Goal: Information Seeking & Learning: Learn about a topic

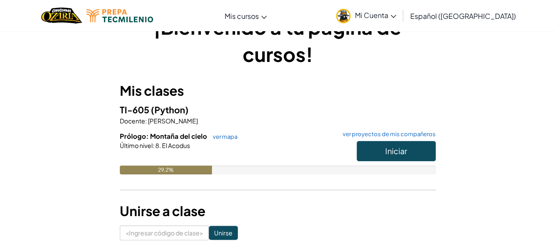
scroll to position [44, 0]
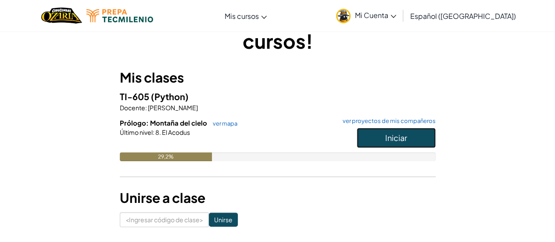
click at [404, 130] on button "Iniciar" at bounding box center [396, 138] width 79 height 20
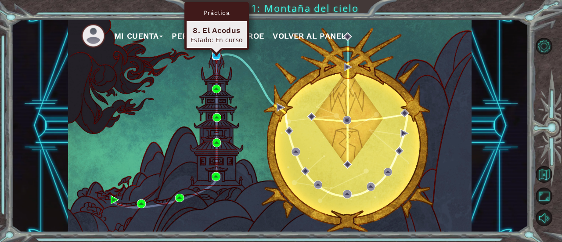
click at [212, 59] on img at bounding box center [216, 55] width 8 height 8
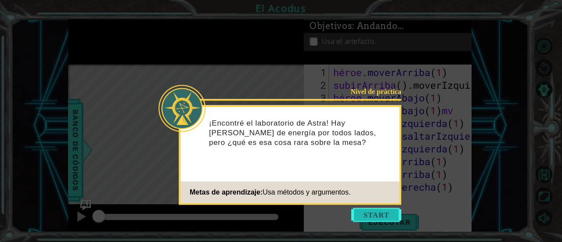
click at [380, 213] on button "Comenzar" at bounding box center [376, 215] width 50 height 14
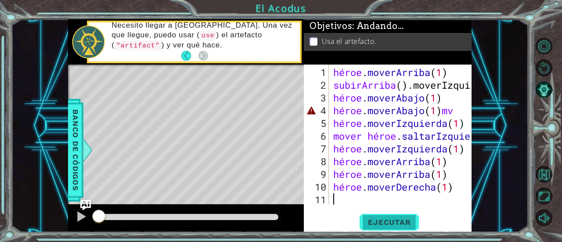
click at [393, 215] on button "Ejecutar" at bounding box center [389, 222] width 60 height 17
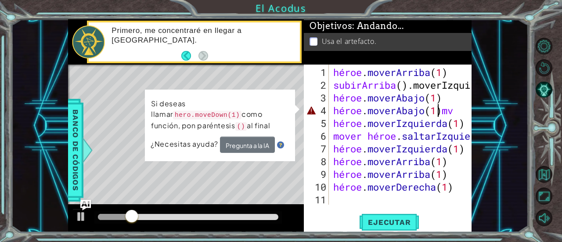
click at [457, 111] on div "héroe . moverArriba ( 1 ) subirArriba ( ) .moverIzquierda ( ) 1 ) héroe . mover…" at bounding box center [402, 149] width 143 height 166
click at [466, 115] on div "héroe . moverArriba ( 1 ) subirArriba ( ) .moverIzquierda ( ) 1 ) héroe . mover…" at bounding box center [402, 149] width 143 height 166
click at [463, 112] on div "héroe . moverArriba ( 1 ) subirArriba ( ) .moverIzquierda ( ) 1 ) héroe . mover…" at bounding box center [402, 149] width 143 height 166
click at [202, 191] on div "Mapa de niveles" at bounding box center [271, 194] width 406 height 259
click at [450, 191] on div "héroe . moverArriba ( 1 ) subirArriba ( ) .moverIzquierda ( ) 1 ) héroe . mover…" at bounding box center [402, 149] width 143 height 166
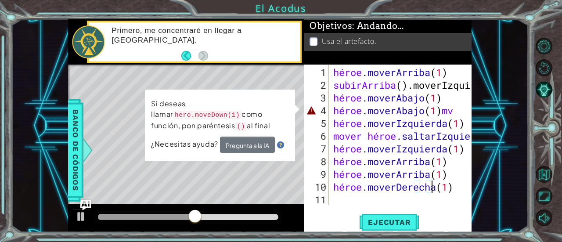
drag, startPoint x: 454, startPoint y: 187, endPoint x: 449, endPoint y: 187, distance: 5.3
click at [449, 187] on div "héroe . moverArriba ( 1 ) subirArriba ( ) .moverIzquierda ( ) 1 ) héroe . mover…" at bounding box center [402, 149] width 143 height 166
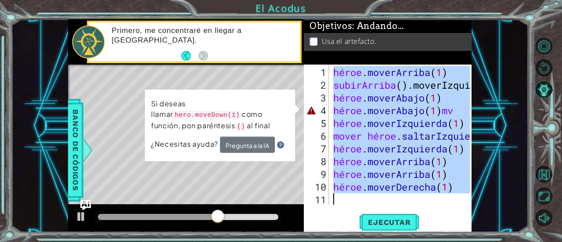
drag, startPoint x: 334, startPoint y: 72, endPoint x: 497, endPoint y: 214, distance: 216.3
click at [497, 214] on div "1 [DEMOGRAPHIC_DATA] XXXXXXXXXXXXXXXXXXXXXXXXXXXXXXXXXXXXXXXXXXXXXXXXXXXXXXXXXX…" at bounding box center [269, 125] width 517 height 213
click at [223, 180] on div "Mapa de niveles" at bounding box center [271, 194] width 406 height 259
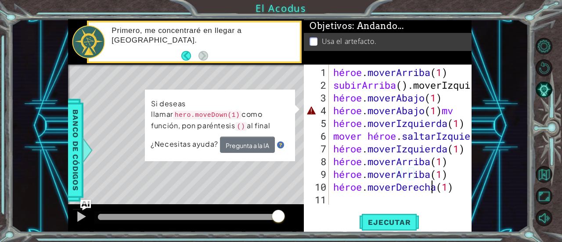
click at [443, 186] on div "héroe . moverArriba ( 1 ) subirArriba ( ) .moverIzquierda ( ) 1 ) héroe . mover…" at bounding box center [402, 149] width 143 height 166
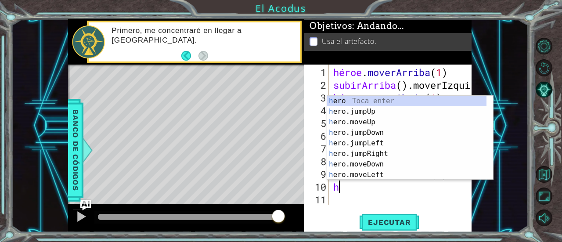
type textarea "h"
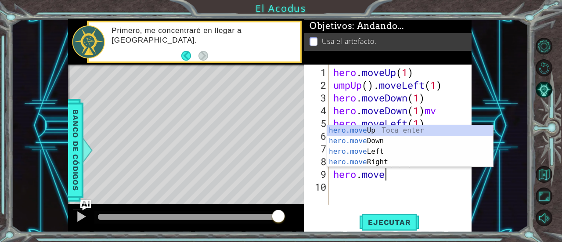
type textarea "h"
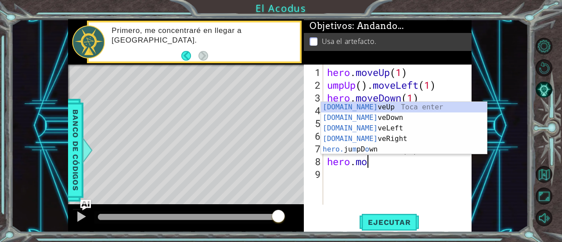
type textarea "h"
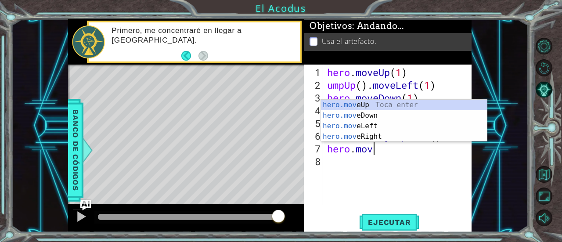
type textarea "h"
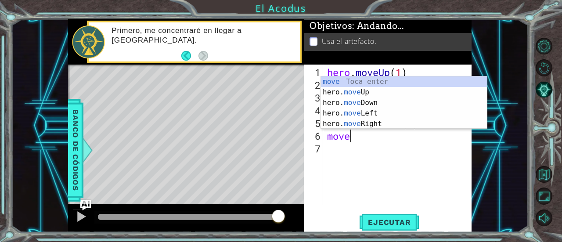
type textarea "m"
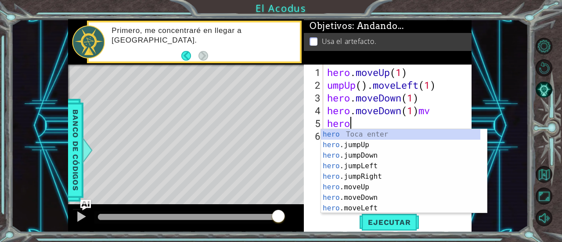
type textarea "h"
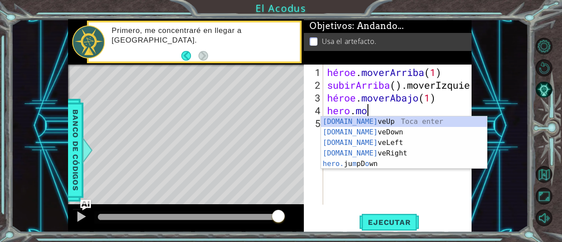
type textarea "h"
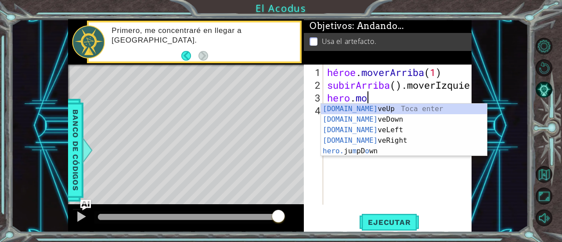
type textarea "h"
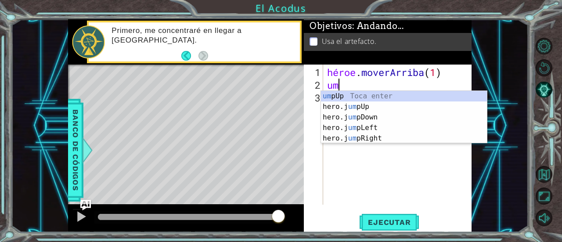
type textarea "u"
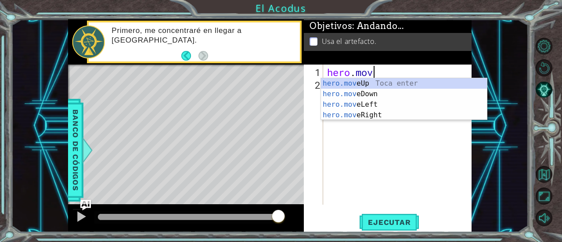
type textarea "h"
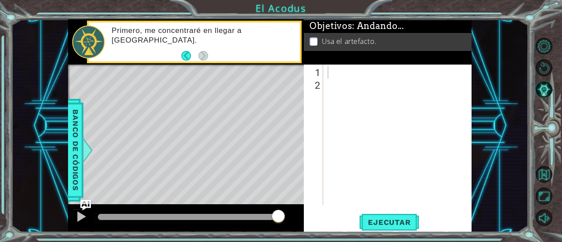
click at [342, 72] on div at bounding box center [400, 149] width 148 height 166
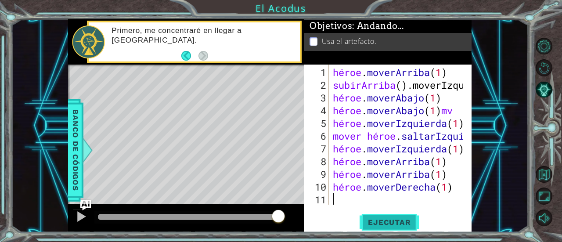
click at [397, 221] on font "Ejecutar" at bounding box center [389, 222] width 43 height 9
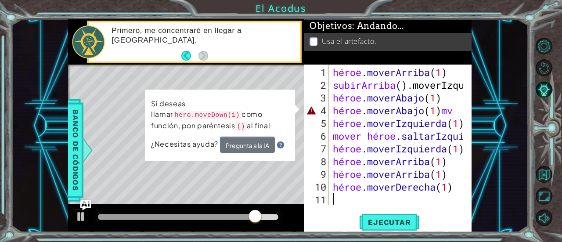
click at [465, 48] on div "Usa el artefacto." at bounding box center [388, 42] width 168 height 18
click at [457, 112] on div "héroe . moverArriba ( 1 ) subirArriba ( ) .moverIzquierda ( ) 1 ) héroe . mover…" at bounding box center [399, 149] width 137 height 166
click at [462, 112] on div at bounding box center [465, 141] width 9 height 153
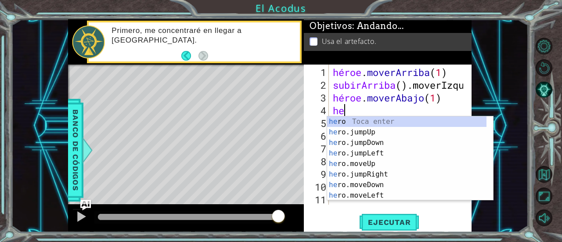
type textarea "h"
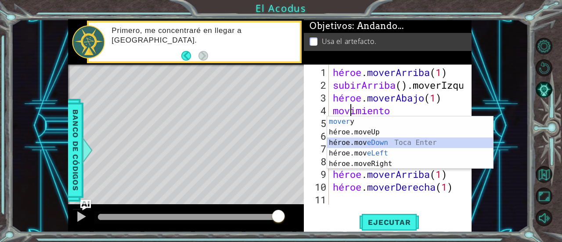
click at [372, 147] on div "mover y tocar enter héroe.mov eUp ​ Toca Enter héroe.mov eDown ​ Toca Enter hér…" at bounding box center [410, 153] width 166 height 74
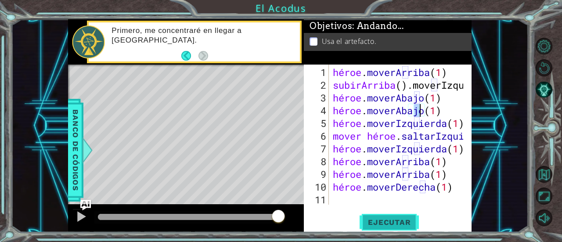
click at [401, 221] on font "Ejecutar" at bounding box center [389, 222] width 43 height 9
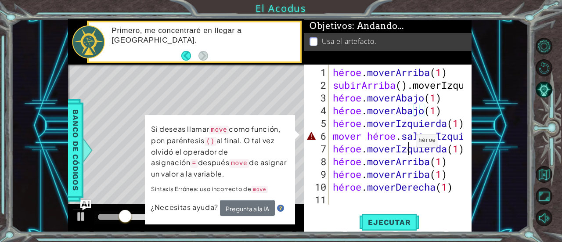
click at [408, 144] on div "héroe . moverArriba ( 1 ) subirArriba ( ) .moverIzquierda ( ) 1 ) héroe . mover…" at bounding box center [399, 149] width 137 height 166
click at [436, 139] on div "héroe . moverArriba ( 1 ) subirArriba ( ) .moverIzquierda ( ) 1 ) héroe . mover…" at bounding box center [399, 149] width 137 height 166
click at [437, 139] on div "héroe . moverArriba ( 1 ) subirArriba ( ) .moverIzquierda ( ) 1 ) héroe . mover…" at bounding box center [399, 149] width 137 height 166
click at [442, 141] on div "héroe . moverArriba ( 1 ) subirArriba ( ) .moverIzquierda ( ) 1 ) héroe . mover…" at bounding box center [399, 149] width 137 height 166
click at [449, 190] on div "héroe . moverArriba ( 1 ) subirArriba ( ) .moverIzquierda ( ) 1 ) héroe . mover…" at bounding box center [399, 149] width 137 height 166
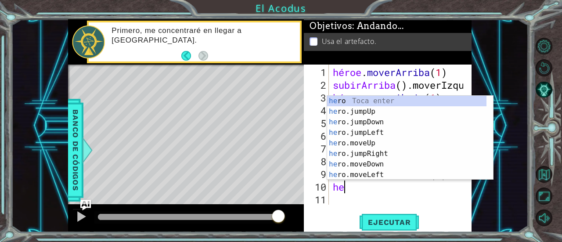
type textarea "h"
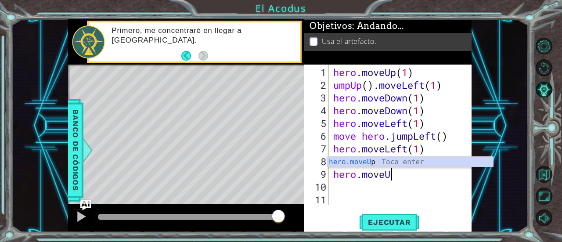
type textarea "h"
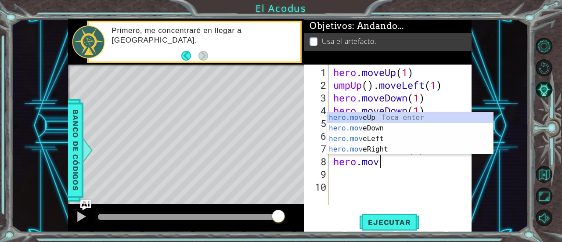
type textarea "h"
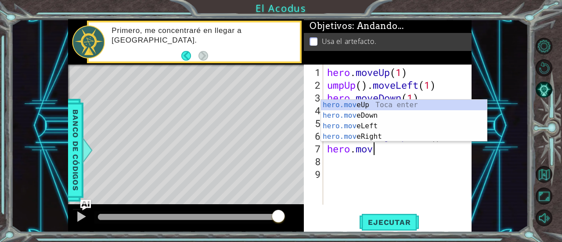
type textarea "h"
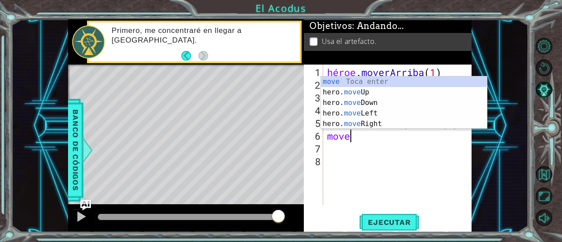
type textarea "m"
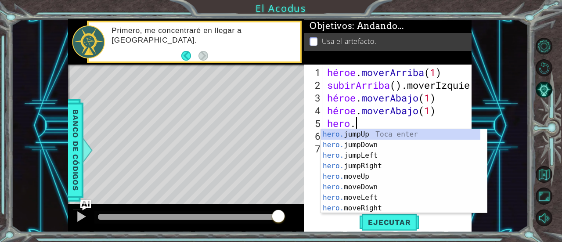
type textarea "h"
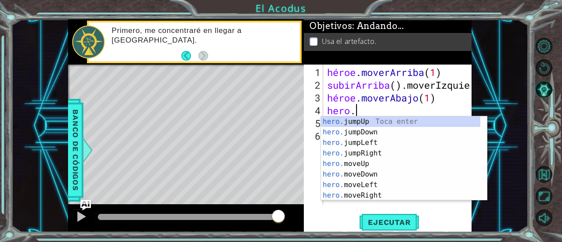
type textarea "h"
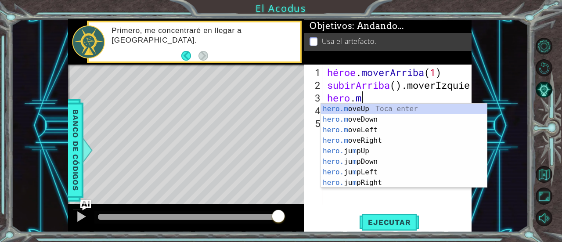
type textarea "h"
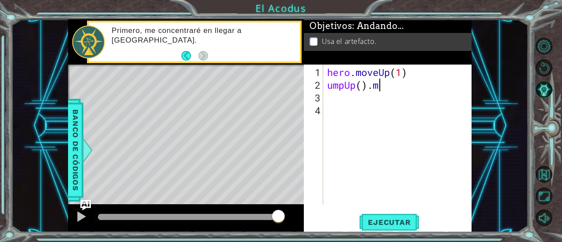
type textarea "u"
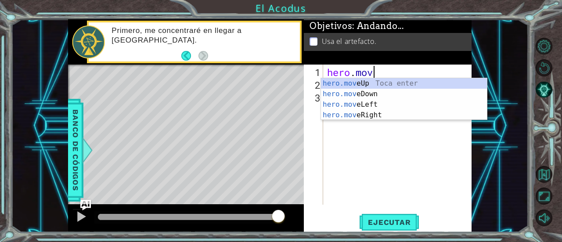
type textarea "h"
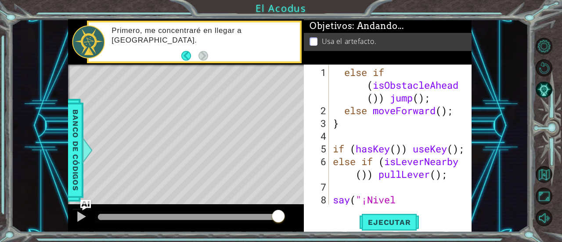
scroll to position [522, 0]
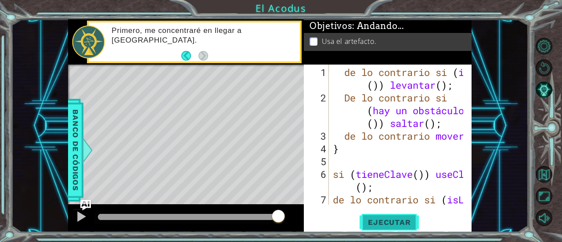
click at [371, 225] on font "Ejecutar" at bounding box center [389, 222] width 43 height 9
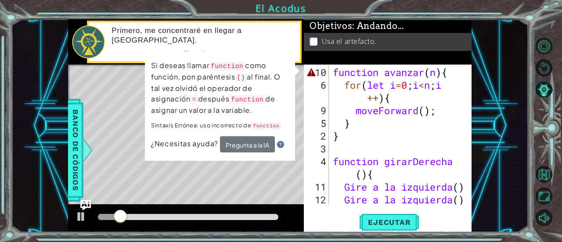
scroll to position [0, 0]
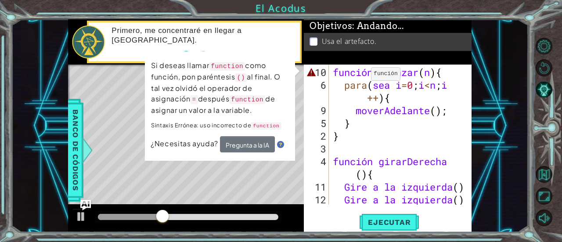
click at [363, 77] on div "función avanzar ( n ) { para ( sea i = 0 ; i < n ; i ++ ) { moverAdelante ( ) ;…" at bounding box center [399, 149] width 137 height 166
click at [371, 78] on div "función avanzar ( n ) { para ( sea i = 0 ; i < n ; i ++ ) { moverAdelante ( ) ;…" at bounding box center [399, 149] width 137 height 166
click at [390, 66] on div "función avanzar ( n ) { para ( sea i = 0 ; i < n ; i ++ ) { moverAdelante ( ) ;…" at bounding box center [399, 149] width 137 height 166
click at [383, 71] on div "función avanzar ( n ) { para ( sea i = 0 ; i < n ; i ++ ) { moverAdelante ( ) ;…" at bounding box center [399, 149] width 137 height 166
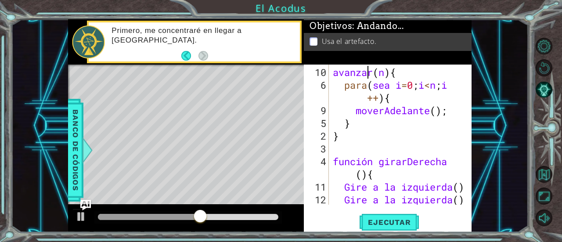
click at [369, 73] on div "avanzar ( n ) { para ( sea i = 0 ; i < n ; i ++ ) { moverAdelante ( ) ; } } fun…" at bounding box center [399, 149] width 137 height 166
click at [377, 73] on div "avanzar ( n ) { para ( sea i = 0 ; i < n ; i ++ ) { moverAdelante ( ) ; } } fun…" at bounding box center [399, 149] width 137 height 166
click at [340, 74] on div "n ) { para ( sea i = 0 ; i < n ; i ++ ) { moverAdelante ( ) ; } } función girar…" at bounding box center [399, 149] width 137 height 166
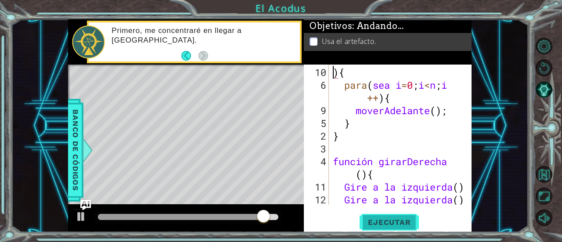
click at [391, 217] on button "Ejecutar" at bounding box center [389, 222] width 60 height 17
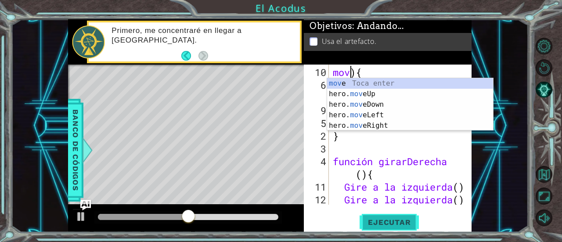
scroll to position [0, 1]
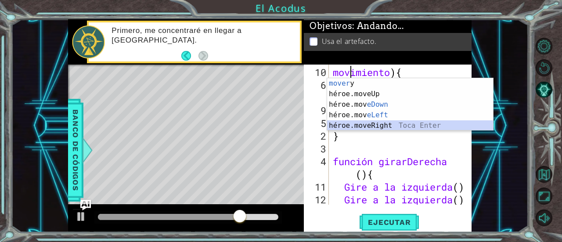
click at [386, 129] on div "mover y tocar enter héroe.mov eUp ​ Toca Enter héroe.mov eDown ​ Toca Enter hér…" at bounding box center [410, 115] width 166 height 74
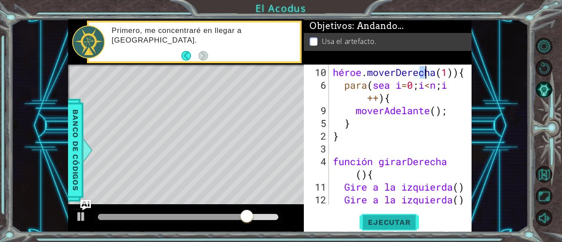
click at [394, 216] on button "Ejecutar" at bounding box center [389, 222] width 60 height 17
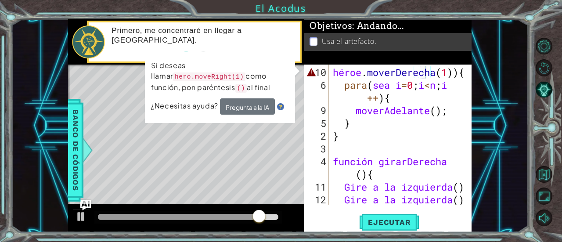
click at [472, 52] on div "1 [DEMOGRAPHIC_DATA] XXXXXXXXXXXXXXXXXXXXXXXXXXXXXXXXXXXXXXXXXXXXXXXXXXXXXXXXXX…" at bounding box center [269, 125] width 517 height 213
click at [455, 73] on div "héroe . moverDerecha ( 1 )) { para ( sea i = 0 ; i < n ; i ++ ) { moverAdelante…" at bounding box center [399, 149] width 137 height 166
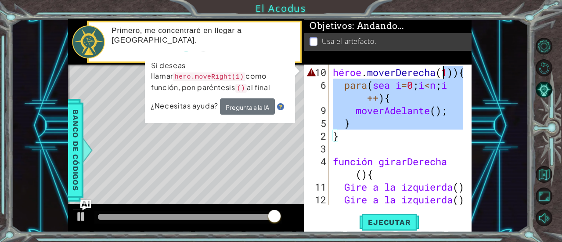
click at [461, 73] on div "hero.moveRight(1)){ for(let i=0;i<n;i++){ 10 6 9 5 2 3 4 11 12 27 héroe . mover…" at bounding box center [387, 135] width 166 height 140
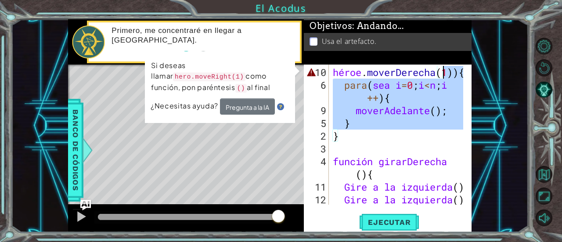
click at [458, 74] on div "héroe . moverDerecha ( 1 )) { para ( sea i = 0 ; i < n ; i ++ ) { moverAdelante…" at bounding box center [397, 135] width 132 height 140
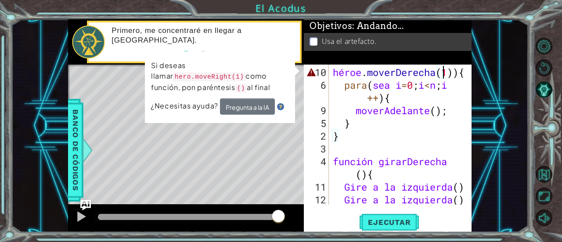
scroll to position [0, 0]
drag, startPoint x: 458, startPoint y: 74, endPoint x: 439, endPoint y: 38, distance: 41.2
click at [439, 36] on li "Usa el artefacto." at bounding box center [389, 41] width 159 height 10
click at [461, 70] on div "héroe . moverDerecha ( 1 )) { para ( sea i = 0 ; i < n ; i ++ ) { moverAdelante…" at bounding box center [399, 149] width 137 height 166
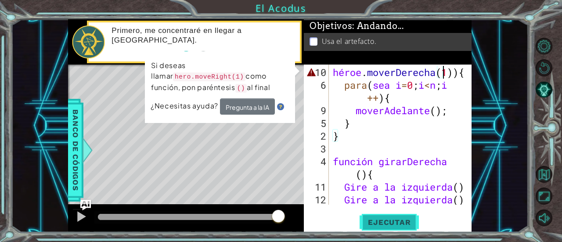
click at [418, 218] on span "Ejecutar" at bounding box center [389, 222] width 60 height 9
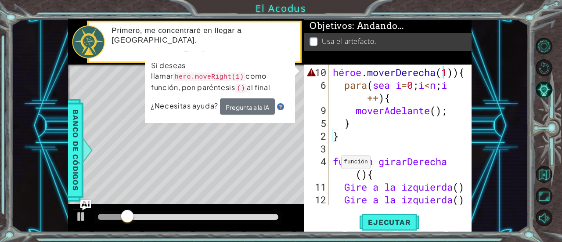
drag, startPoint x: 155, startPoint y: 73, endPoint x: 228, endPoint y: 77, distance: 73.0
click at [228, 77] on p "Si deseas llamar hero.moveRight(1) como función, pon paréntesis () al final" at bounding box center [220, 77] width 138 height 36
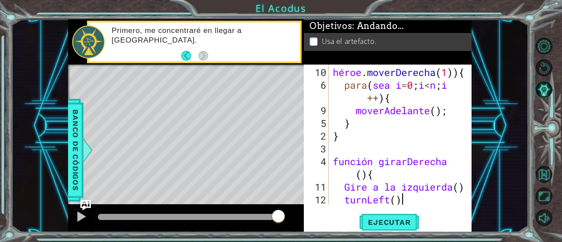
click at [435, 194] on div "héroe . moverDerecha ( 1 )) { para ( sea i = 0 ; i < n ; i ++ ) { moverAdelante…" at bounding box center [399, 149] width 137 height 166
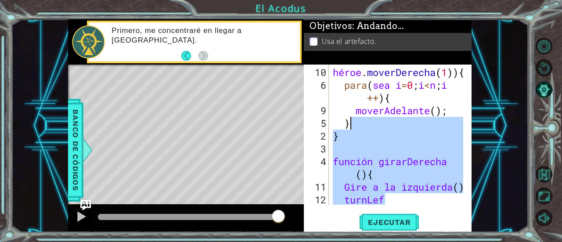
drag, startPoint x: 435, startPoint y: 194, endPoint x: 360, endPoint y: 115, distance: 109.6
click at [360, 115] on div "héroe . moverDerecha ( 1 )) { para ( sea i = 0 ; i < n ; i ++ ) { moverAdelante…" at bounding box center [399, 149] width 137 height 166
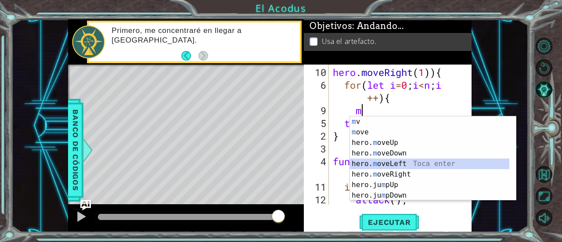
drag, startPoint x: 412, startPoint y: 166, endPoint x: 408, endPoint y: 164, distance: 4.7
click at [409, 164] on div "m v [GEOGRAPHIC_DATA] enter m ove Toca enter hero. m oveUp Toca enter hero. m o…" at bounding box center [430, 168] width 160 height 105
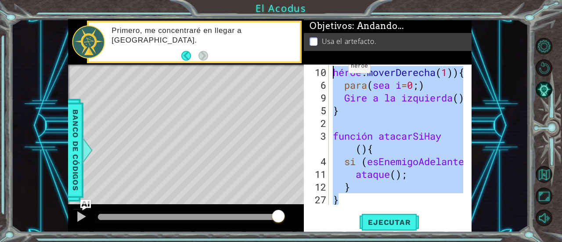
drag, startPoint x: 439, startPoint y: 194, endPoint x: 308, endPoint y: 5, distance: 229.3
click at [308, 5] on div "1 [DEMOGRAPHIC_DATA] XXXXXXXXXXXXXXXXXXXXXXXXXXXXXXXXXXXXXXXXXXXXXXXXXXXXXXXXXX…" at bounding box center [281, 121] width 562 height 242
type textarea "hero.moveRight(1)){ for(let i=0;)"
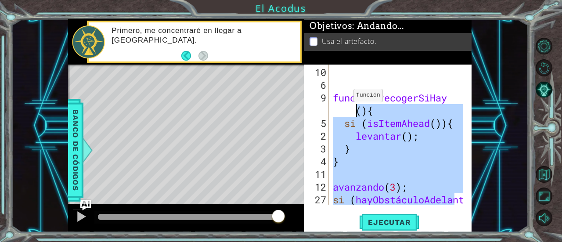
drag, startPoint x: 452, startPoint y: 202, endPoint x: 317, endPoint y: 42, distance: 210.0
click at [317, 42] on div "Objetivos : Andando... Usa el artefacto. 10 6 9 5 2 3 4 11 12 27 función recoge…" at bounding box center [388, 125] width 168 height 213
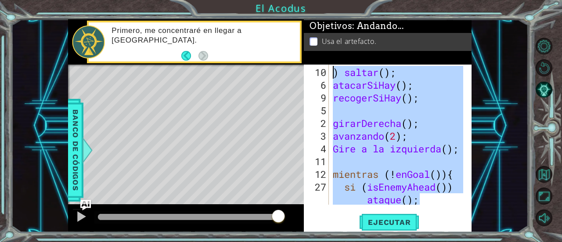
drag, startPoint x: 442, startPoint y: 193, endPoint x: 299, endPoint y: 38, distance: 210.6
click at [299, 38] on div "1 [DEMOGRAPHIC_DATA] XXXXXXXXXXXXXXXXXXXXXXXXXXXXXXXXXXXXXXXXXXXXXXXXXXXXXXXXXX…" at bounding box center [270, 125] width 404 height 213
type textarea ") jump(); atacarSiHay();"
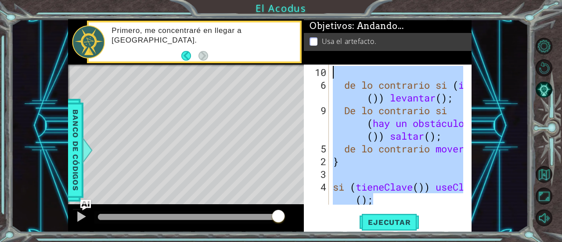
drag, startPoint x: 443, startPoint y: 195, endPoint x: 281, endPoint y: 14, distance: 242.2
click at [281, 14] on div "1 [DEMOGRAPHIC_DATA] XXXXXXXXXXXXXXXXXXXXXXXXXXXXXXXXXXXXXXXXXXXXXXXXXXXXXXXXXX…" at bounding box center [281, 121] width 562 height 242
type textarea "else if (isCoinAhead()) pickUp();"
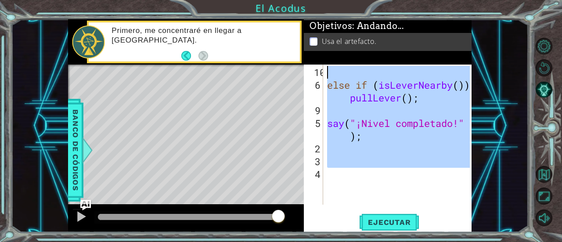
drag, startPoint x: 420, startPoint y: 177, endPoint x: 270, endPoint y: 8, distance: 225.2
click at [270, 8] on div "1 [DEMOGRAPHIC_DATA] XXXXXXXXXXXXXXXXXXXXXXXXXXXXXXXXXXXXXXXXXXXXXXXXXXXXXXXXXX…" at bounding box center [281, 121] width 562 height 242
type textarea "else if (isLeverNearby()) pullLever();"
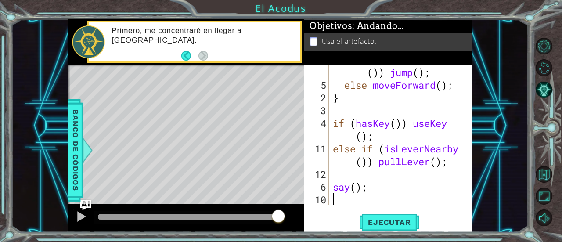
scroll to position [572, 0]
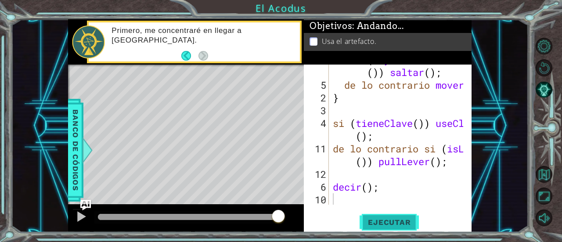
click at [403, 229] on button "Ejecutar" at bounding box center [389, 222] width 60 height 17
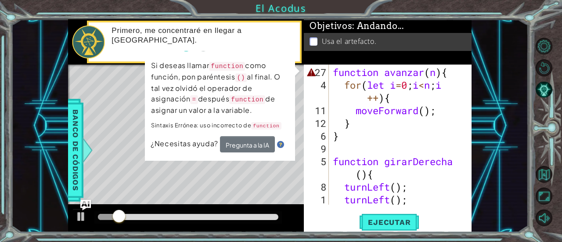
scroll to position [0, 0]
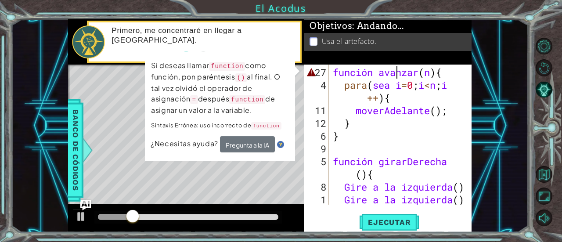
click at [394, 73] on div "función avanzar ( n ) { para ( sea i = 0 ; i < n ; i ++ ) { moverAdelante ( ) ;…" at bounding box center [399, 149] width 137 height 166
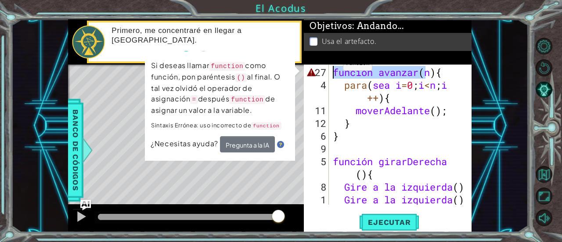
drag, startPoint x: 428, startPoint y: 75, endPoint x: 335, endPoint y: 67, distance: 94.2
click at [335, 67] on div "función avanzar ( n ) { para ( sea i = 0 ; i < n ; i ++ ) { moverAdelante ( ) ;…" at bounding box center [399, 149] width 137 height 166
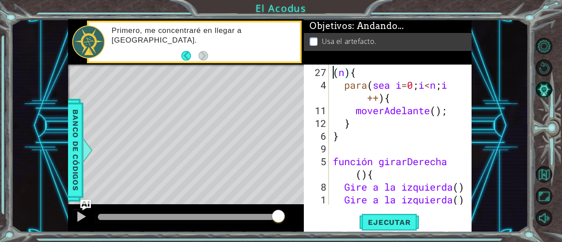
click at [384, 73] on div "( n ) { para ( sea i = 0 ; i < n ; i ++ ) { moverAdelante ( ) ; } } función gir…" at bounding box center [399, 149] width 137 height 166
click at [384, 73] on div "( n ) para ( sea i = 0 ; i < n ; i ++ ) { moverAdelante ( ) ; } } función girar…" at bounding box center [399, 149] width 137 height 166
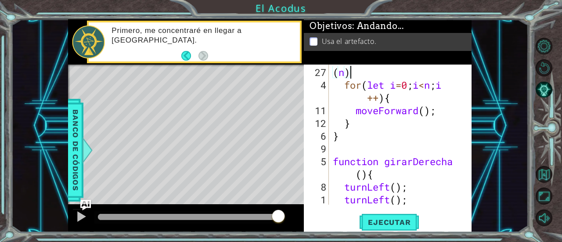
click at [369, 72] on div "( n ) for ( let i = 0 ; i < n ; i ++ ) { moveForward ( ) ; } } function girarDe…" at bounding box center [399, 149] width 137 height 166
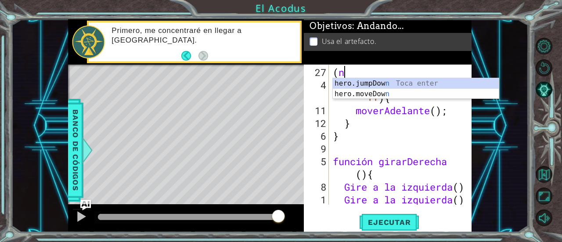
type textarea "("
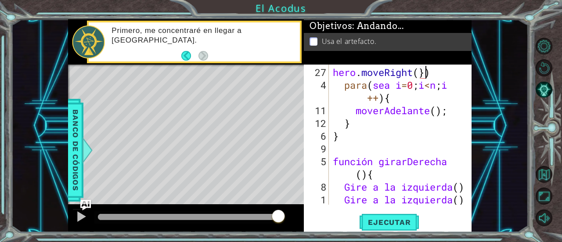
scroll to position [0, 4]
click at [459, 72] on div "héroe . moverDerecha ( }) para ( sea i = 0 ; i < n ; i ++ ) { moverAdelante ( )…" at bounding box center [399, 149] width 137 height 166
click at [461, 72] on div "héroe . moverDerecha ( }) para ( sea i = 0 ; i < n ; i ++ ) { moverAdelante ( )…" at bounding box center [399, 149] width 137 height 166
click at [406, 216] on button "Ejecutar" at bounding box center [389, 222] width 60 height 17
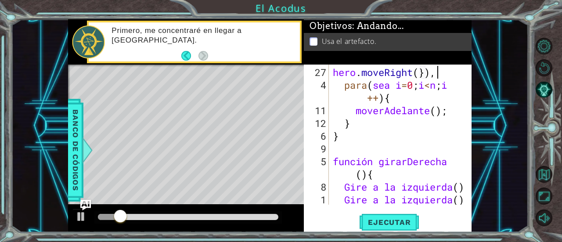
scroll to position [0, 4]
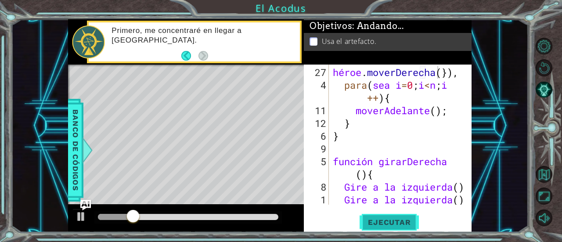
click at [401, 217] on button "Ejecutar" at bounding box center [389, 222] width 60 height 17
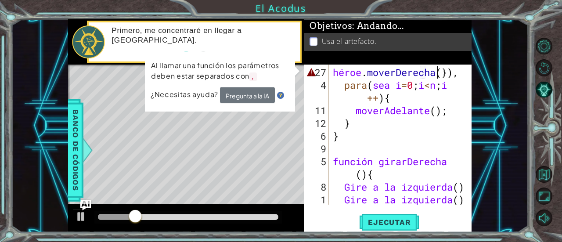
type textarea "hero.moveRight(})"
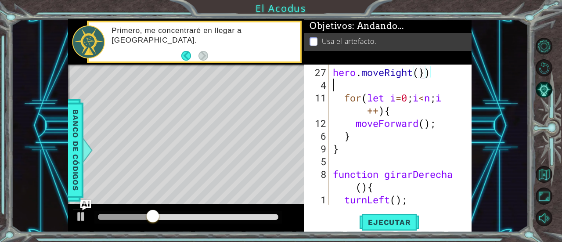
scroll to position [0, 0]
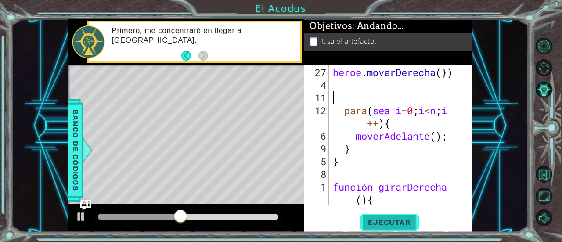
click at [388, 223] on font "Ejecutar" at bounding box center [389, 222] width 43 height 9
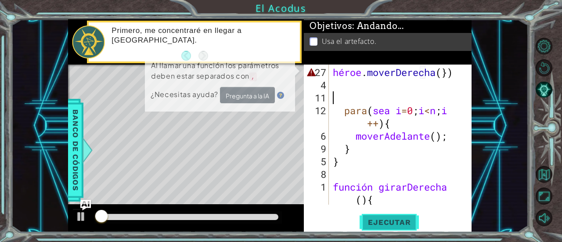
click at [389, 223] on font "Ejecutar" at bounding box center [389, 222] width 43 height 9
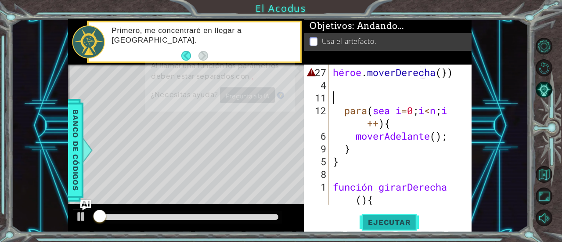
click at [390, 224] on font "Ejecutar" at bounding box center [389, 222] width 43 height 9
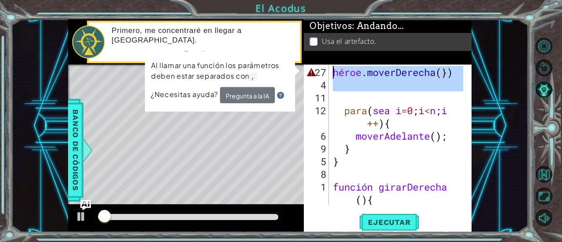
drag, startPoint x: 381, startPoint y: 97, endPoint x: 290, endPoint y: 65, distance: 96.5
click at [290, 65] on div "1 [DEMOGRAPHIC_DATA] XXXXXXXXXXXXXXXXXXXXXXXXXXXXXXXXXXXXXXXXXXXXXXXXXXXXXXXXXX…" at bounding box center [270, 125] width 404 height 213
type textarea "hero.moveRight(})"
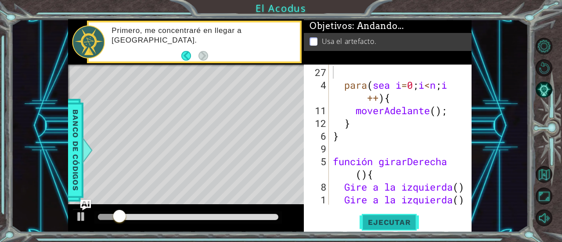
click at [402, 216] on button "Ejecutar" at bounding box center [389, 222] width 60 height 17
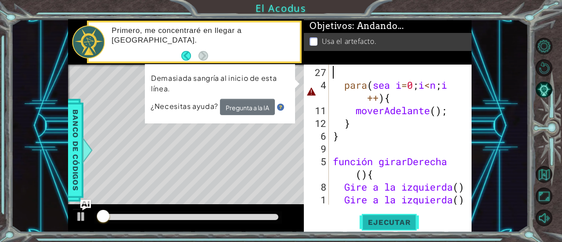
click at [401, 216] on button "Ejecutar" at bounding box center [389, 222] width 60 height 17
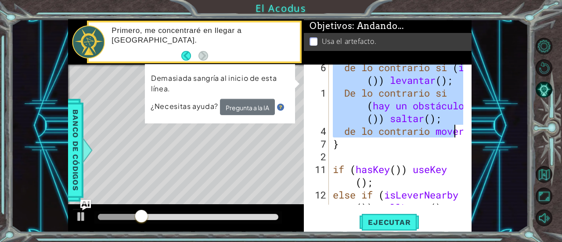
scroll to position [572, 0]
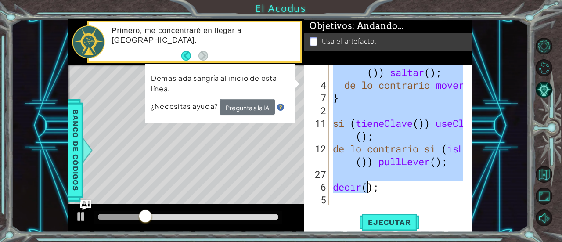
drag, startPoint x: 335, startPoint y: 69, endPoint x: 471, endPoint y: 194, distance: 185.2
click at [471, 194] on div "1 4 7 2 11 12 27 6 5 De lo contrario si ( hay un obstáculo más adelante ( )) sa…" at bounding box center [388, 149] width 168 height 168
type textarea "say();"
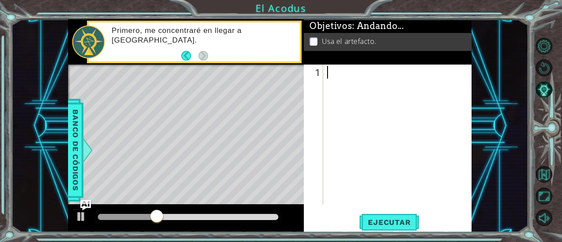
drag, startPoint x: 420, startPoint y: 137, endPoint x: 399, endPoint y: 111, distance: 33.4
click at [399, 111] on div at bounding box center [399, 149] width 149 height 166
paste textarea "hero.use("artifact")"
type textarea "hero.use("artifact")"
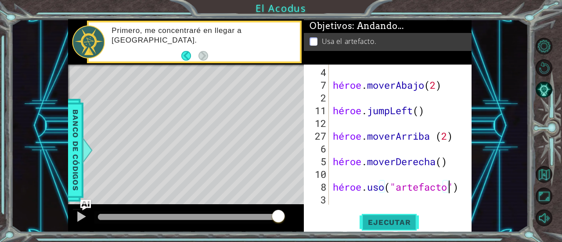
click at [393, 218] on font "Ejecutar" at bounding box center [389, 222] width 43 height 9
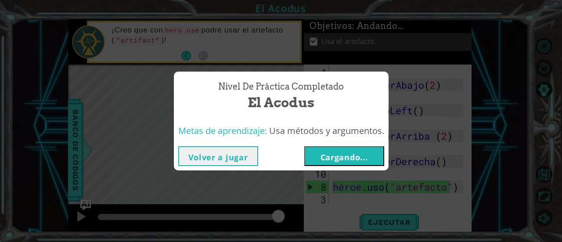
click at [338, 154] on font "Cargando..." at bounding box center [343, 157] width 47 height 11
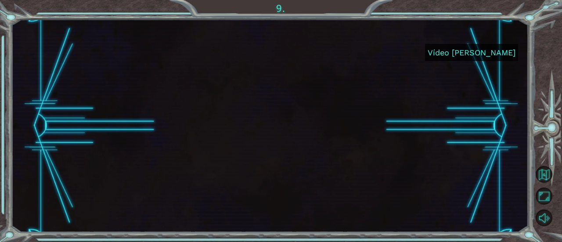
click at [471, 48] on font "Vídeo [PERSON_NAME]" at bounding box center [472, 52] width 88 height 9
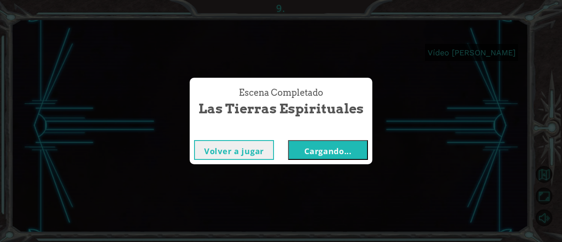
drag, startPoint x: 337, startPoint y: 154, endPoint x: 332, endPoint y: 189, distance: 35.5
click at [332, 189] on div "Escena Completado Las Tierras Espirituales Volver a jugar Cargando..." at bounding box center [281, 121] width 562 height 242
click at [334, 151] on font "Cargando..." at bounding box center [327, 151] width 47 height 11
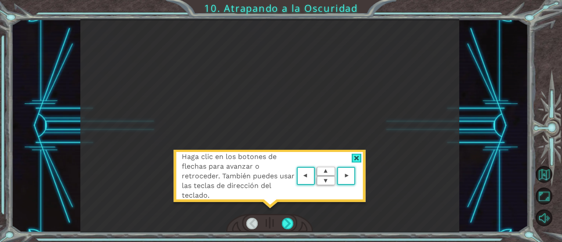
click at [358, 155] on div at bounding box center [357, 158] width 10 height 9
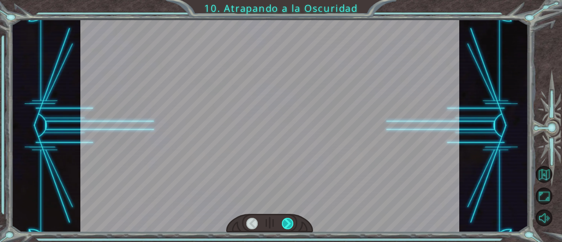
click at [289, 227] on div at bounding box center [287, 223] width 11 height 11
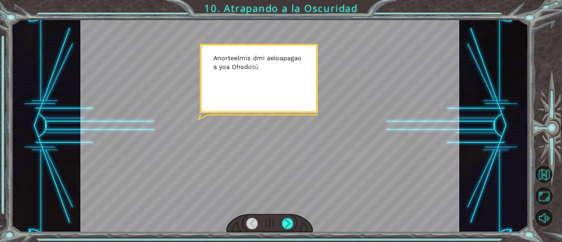
click at [292, 86] on div at bounding box center [269, 125] width 379 height 213
click at [291, 86] on div at bounding box center [269, 125] width 379 height 213
drag, startPoint x: 291, startPoint y: 86, endPoint x: 276, endPoint y: 93, distance: 15.9
click at [276, 93] on div at bounding box center [269, 125] width 379 height 213
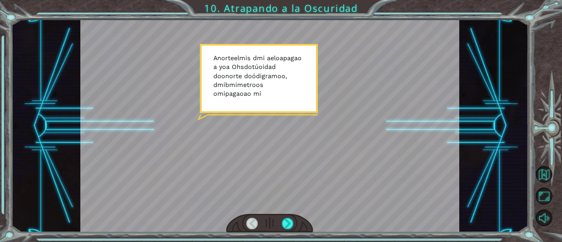
click at [276, 93] on div at bounding box center [269, 125] width 379 height 213
click at [259, 80] on div at bounding box center [269, 125] width 379 height 213
click at [293, 221] on div at bounding box center [269, 223] width 87 height 19
click at [289, 224] on div at bounding box center [287, 223] width 11 height 11
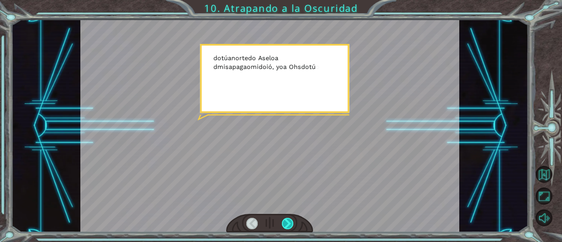
click at [289, 224] on div at bounding box center [287, 223] width 11 height 11
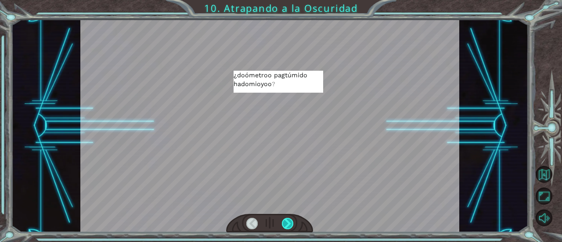
click at [289, 224] on div at bounding box center [287, 223] width 11 height 11
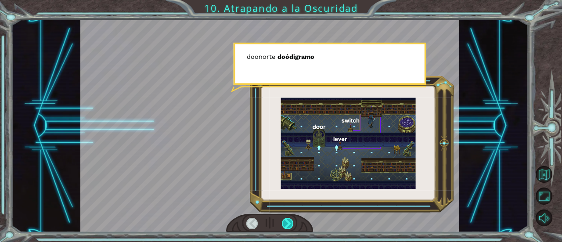
click at [289, 224] on div at bounding box center [287, 223] width 11 height 11
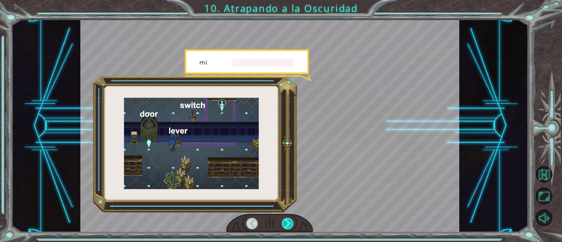
click at [289, 224] on div at bounding box center [287, 223] width 11 height 11
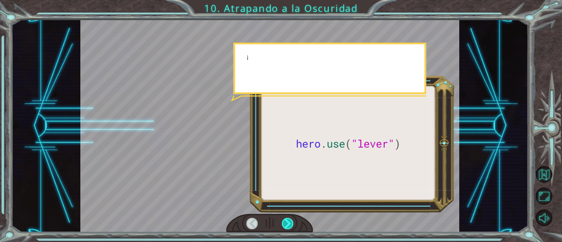
click at [289, 224] on div at bounding box center [287, 223] width 11 height 11
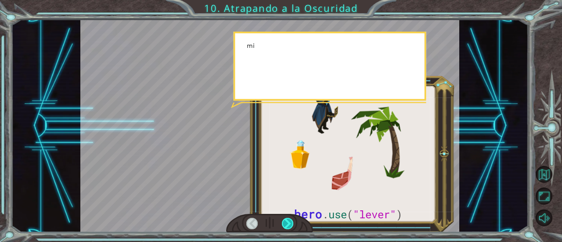
click at [289, 224] on div at bounding box center [287, 223] width 11 height 11
click at [288, 225] on div at bounding box center [287, 223] width 11 height 11
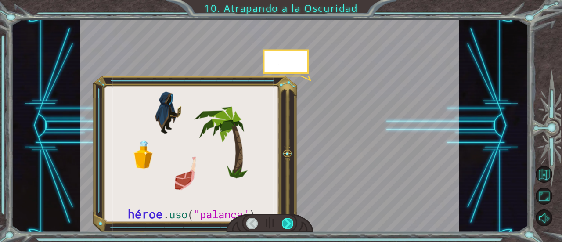
click at [288, 225] on div at bounding box center [287, 223] width 11 height 11
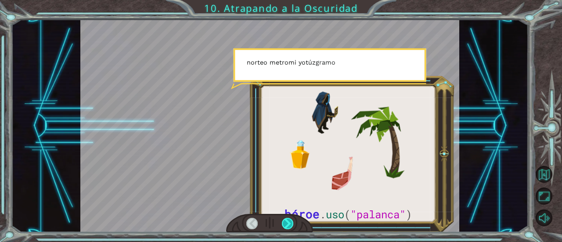
click at [288, 225] on div at bounding box center [287, 223] width 11 height 11
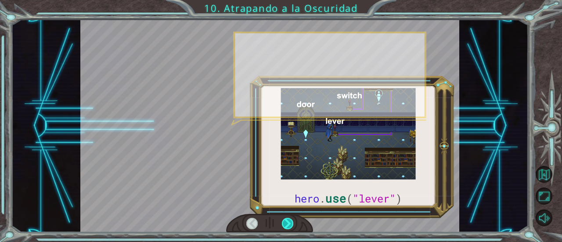
click at [288, 225] on div at bounding box center [287, 223] width 11 height 11
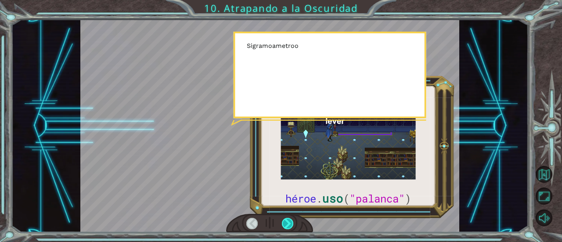
click at [288, 225] on div at bounding box center [287, 223] width 11 height 11
click at [287, 225] on div at bounding box center [287, 223] width 11 height 11
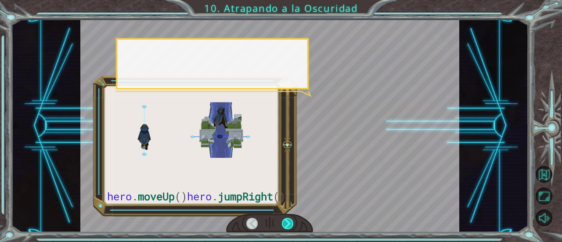
click at [287, 225] on div at bounding box center [287, 223] width 11 height 11
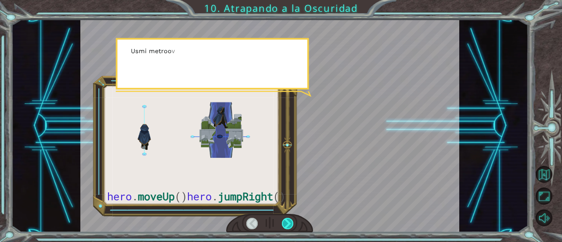
click at [287, 225] on div at bounding box center [287, 223] width 11 height 11
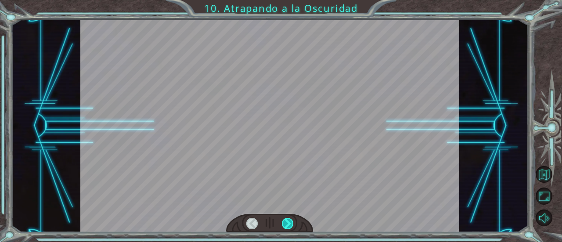
click at [287, 225] on div at bounding box center [287, 223] width 11 height 11
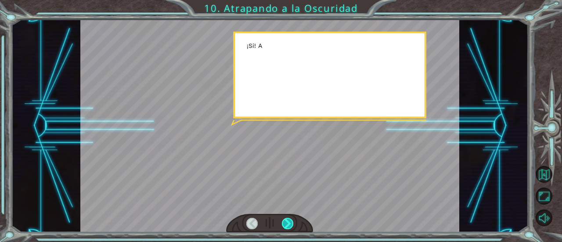
click at [287, 225] on div at bounding box center [287, 223] width 11 height 11
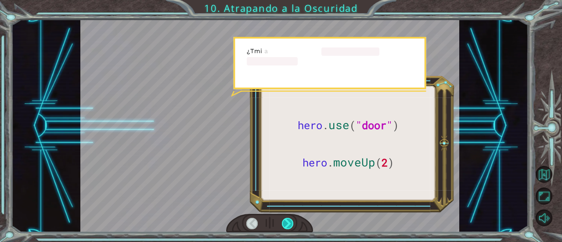
click at [287, 225] on div at bounding box center [287, 223] width 11 height 11
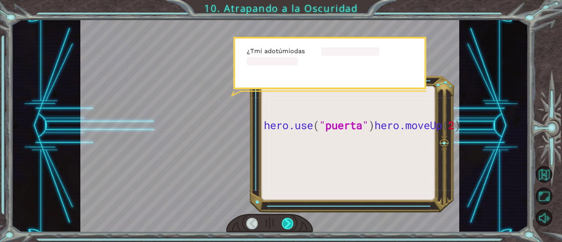
click at [287, 225] on div at bounding box center [287, 223] width 11 height 11
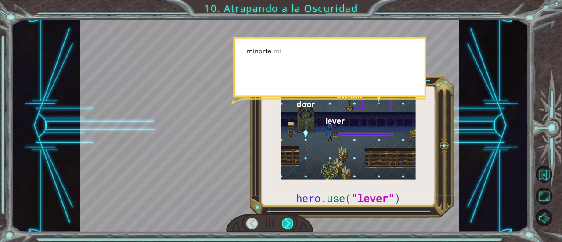
click at [287, 225] on div at bounding box center [287, 223] width 11 height 11
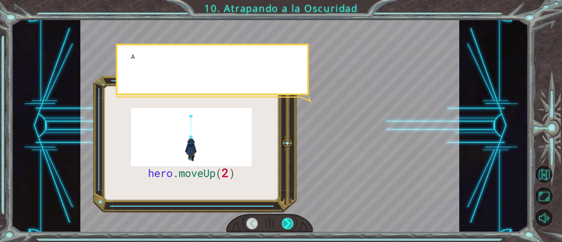
click at [287, 225] on div at bounding box center [287, 223] width 11 height 11
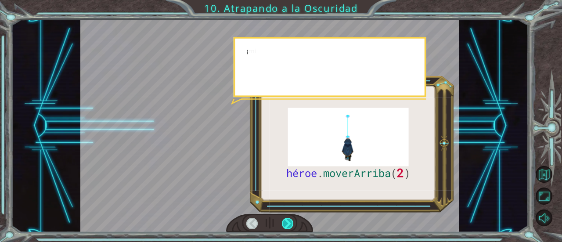
click at [287, 225] on div at bounding box center [287, 223] width 11 height 11
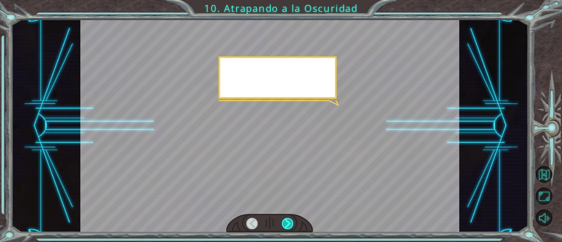
click at [287, 225] on div at bounding box center [287, 223] width 11 height 11
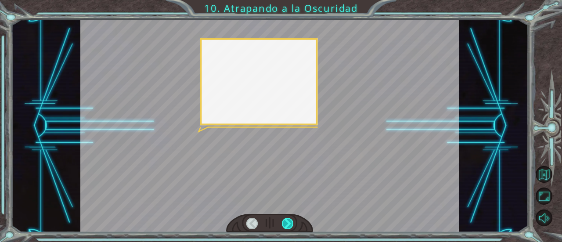
click at [287, 225] on div at bounding box center [287, 223] width 11 height 11
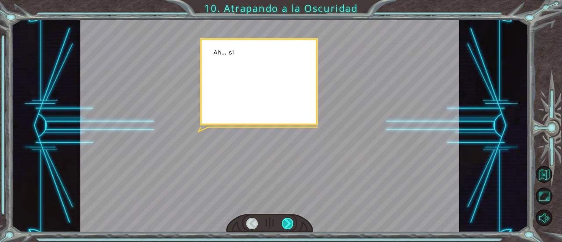
click at [287, 225] on div at bounding box center [287, 223] width 11 height 11
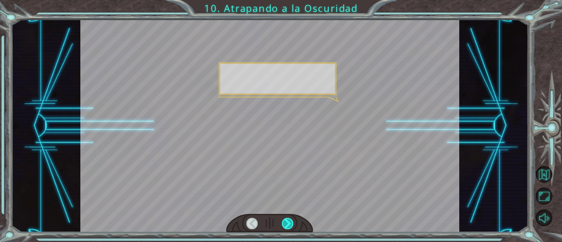
click at [287, 225] on div at bounding box center [287, 223] width 11 height 11
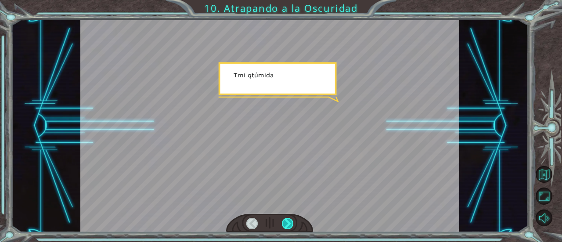
click at [287, 225] on div at bounding box center [287, 223] width 11 height 11
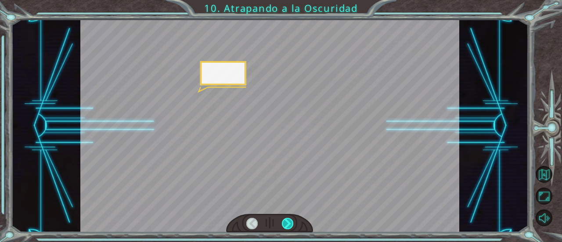
click at [287, 225] on div at bounding box center [287, 223] width 11 height 11
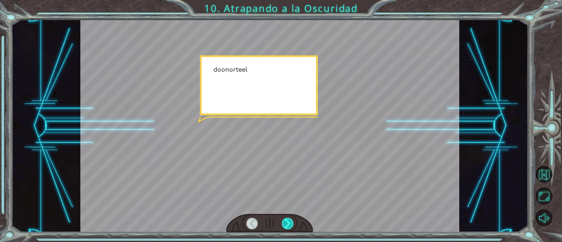
click at [287, 225] on div at bounding box center [287, 223] width 11 height 11
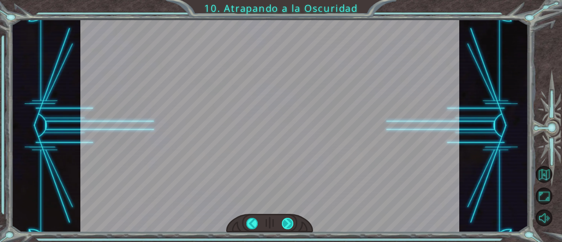
click at [287, 225] on div at bounding box center [287, 223] width 11 height 11
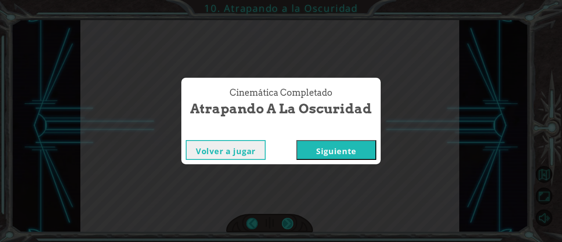
click at [287, 225] on div "Cinemática Completado Atrapando a la Oscuridad Volver a jugar [GEOGRAPHIC_DATA]" at bounding box center [281, 121] width 562 height 242
click at [340, 151] on font "Siguiente" at bounding box center [336, 151] width 40 height 11
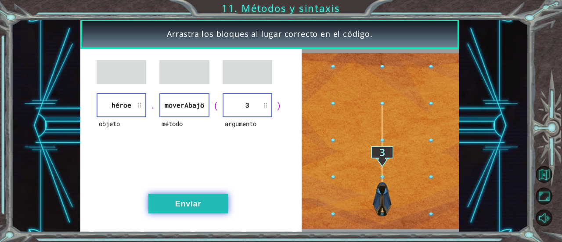
click at [198, 199] on font "Enviar" at bounding box center [188, 203] width 26 height 9
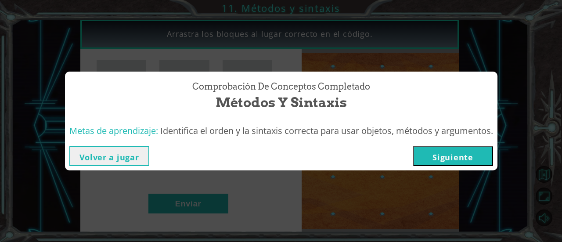
click at [459, 159] on font "Siguiente" at bounding box center [452, 157] width 40 height 11
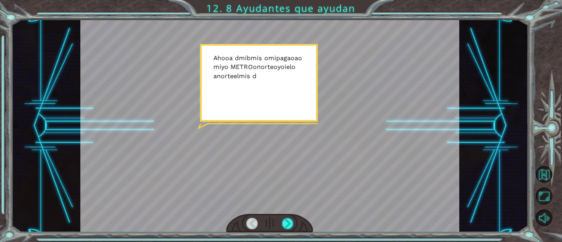
click at [451, 150] on div at bounding box center [269, 125] width 379 height 213
click at [342, 145] on div at bounding box center [269, 125] width 379 height 213
click at [290, 222] on div at bounding box center [287, 223] width 11 height 11
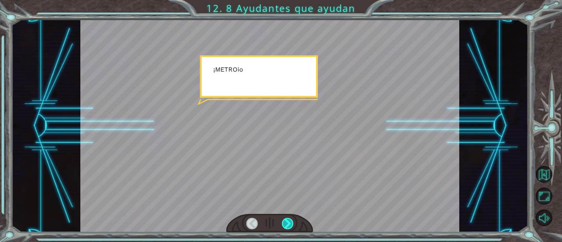
click at [290, 222] on div at bounding box center [287, 223] width 11 height 11
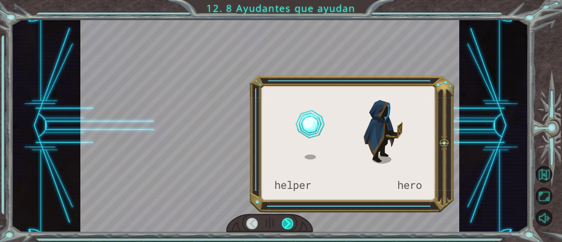
click at [290, 222] on div at bounding box center [287, 223] width 11 height 11
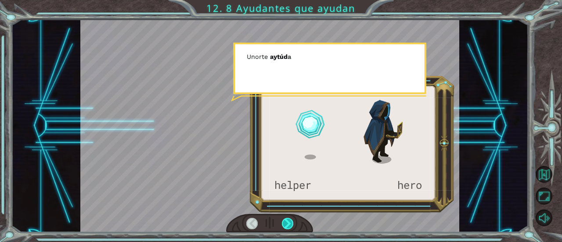
click at [290, 222] on div at bounding box center [287, 223] width 11 height 11
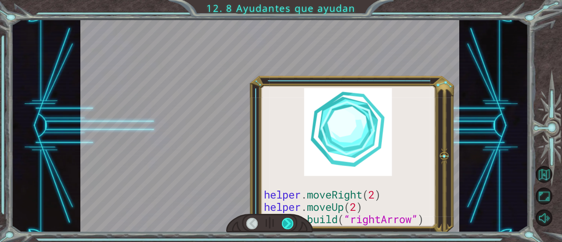
click at [290, 222] on div at bounding box center [287, 223] width 11 height 11
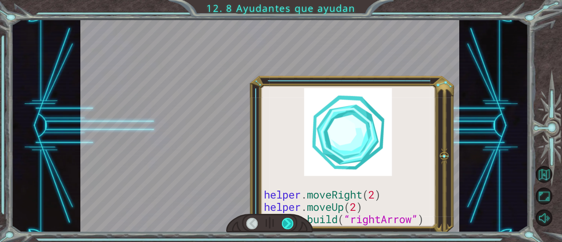
click at [290, 222] on div at bounding box center [287, 223] width 11 height 11
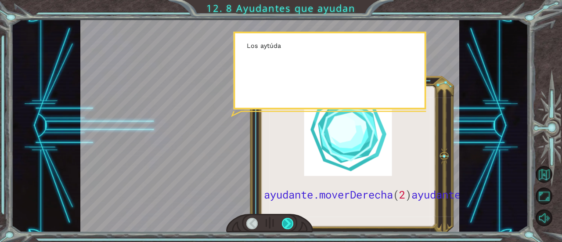
click at [290, 222] on div at bounding box center [287, 223] width 11 height 11
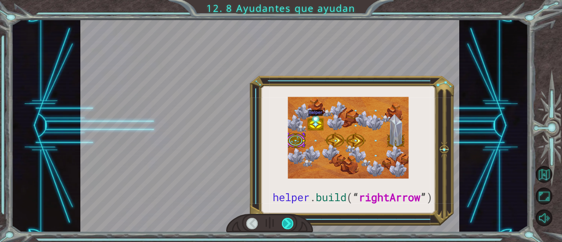
click at [290, 222] on div at bounding box center [287, 223] width 11 height 11
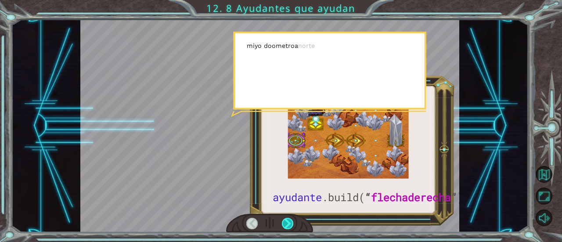
click at [290, 222] on div at bounding box center [287, 223] width 11 height 11
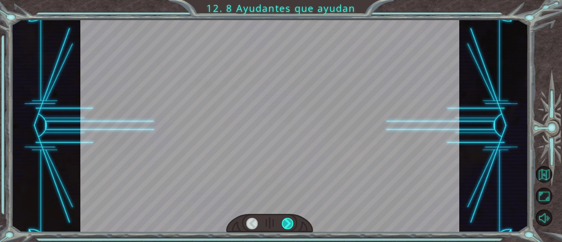
click at [290, 222] on div at bounding box center [287, 223] width 11 height 11
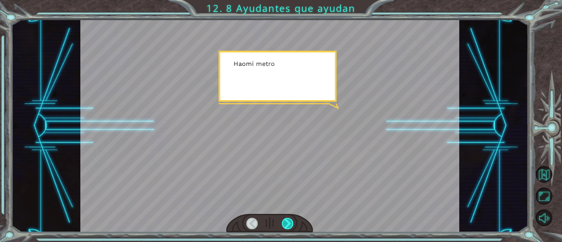
click at [290, 222] on div at bounding box center [287, 223] width 11 height 11
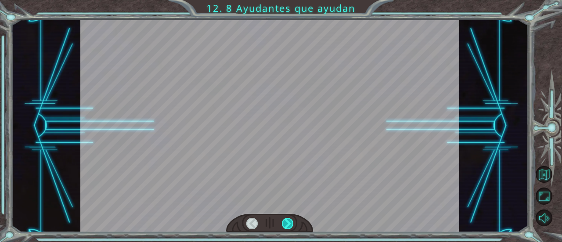
click at [290, 222] on div at bounding box center [287, 223] width 11 height 11
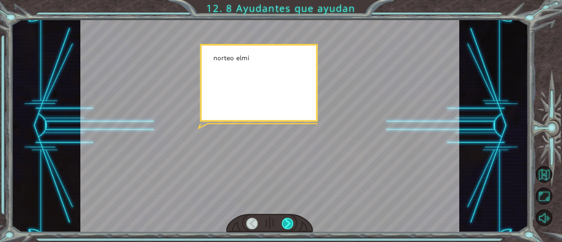
click at [290, 222] on div at bounding box center [287, 223] width 11 height 11
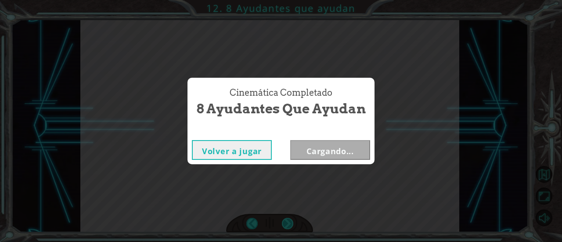
click at [290, 222] on div "Cinemática Completado 8 Ayudantes que ayudan Volver a jugar Cargando..." at bounding box center [281, 121] width 562 height 242
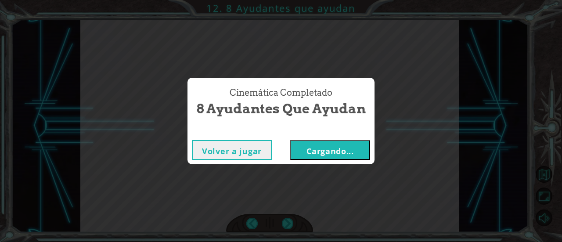
click at [331, 151] on font "Cargando..." at bounding box center [329, 151] width 47 height 11
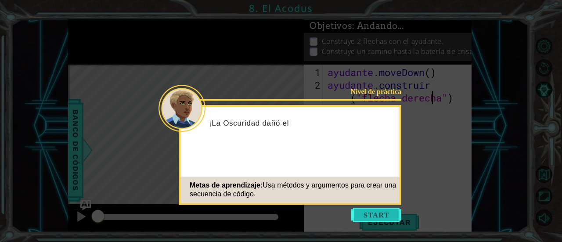
click at [370, 212] on button "Comenzar" at bounding box center [376, 215] width 50 height 14
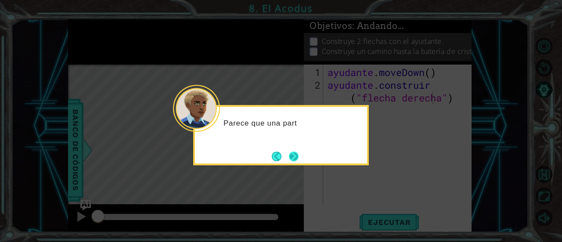
click at [294, 154] on button "Próximo" at bounding box center [294, 156] width 10 height 10
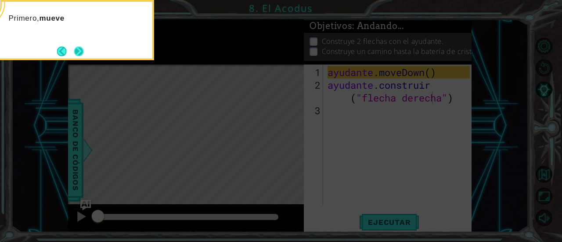
click at [75, 51] on button "Próximo" at bounding box center [79, 52] width 10 height 10
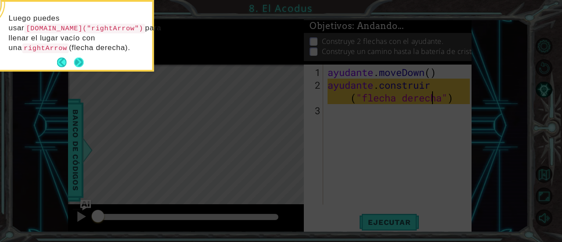
click at [81, 58] on button "Próximo" at bounding box center [79, 63] width 10 height 10
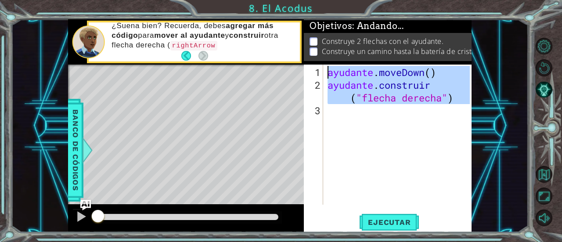
drag, startPoint x: 442, startPoint y: 112, endPoint x: 309, endPoint y: 61, distance: 142.6
click at [309, 61] on div "Objetivos : Andando... Construye 2 flechas con el ayudante. Construye un camino…" at bounding box center [388, 125] width 168 height 213
type textarea "helper.moveDown() [DOMAIN_NAME]("rightArrow")"
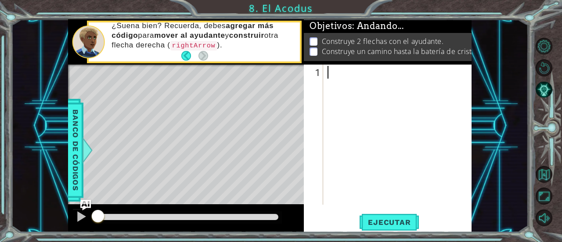
paste textarea "helper.moveDown (1)"
type textarea "helper.moveDown (1)"
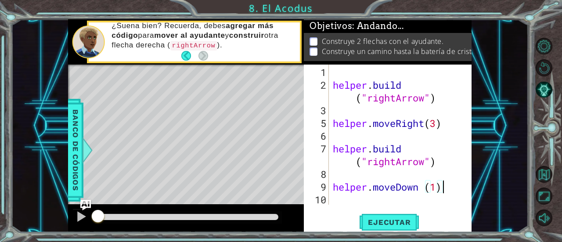
scroll to position [12, 0]
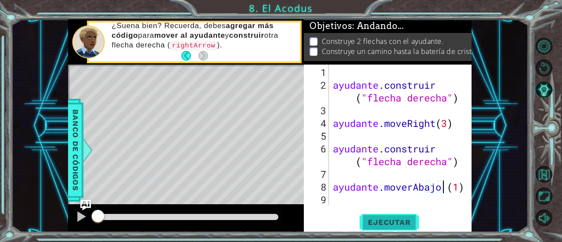
click at [379, 229] on button "Ejecutar" at bounding box center [389, 222] width 60 height 17
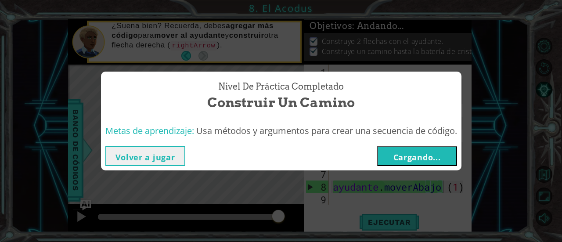
click at [431, 148] on button "Cargando..." at bounding box center [417, 156] width 80 height 20
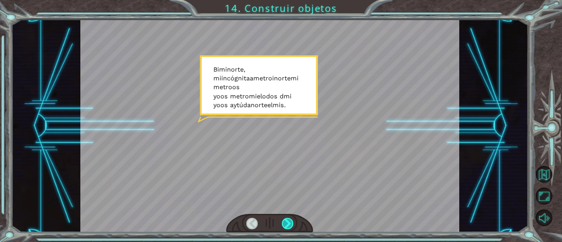
click at [288, 229] on div at bounding box center [287, 223] width 11 height 11
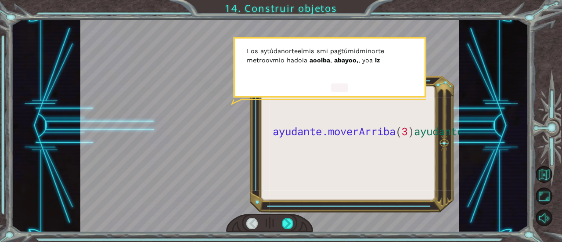
click at [339, 50] on div at bounding box center [269, 125] width 379 height 213
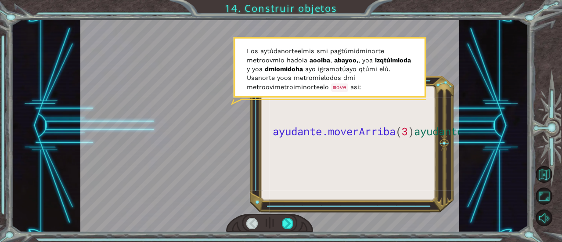
click at [339, 50] on div at bounding box center [269, 125] width 379 height 213
click at [346, 127] on div at bounding box center [269, 125] width 379 height 213
click at [346, 90] on div at bounding box center [269, 125] width 379 height 213
click at [285, 219] on div at bounding box center [287, 223] width 11 height 11
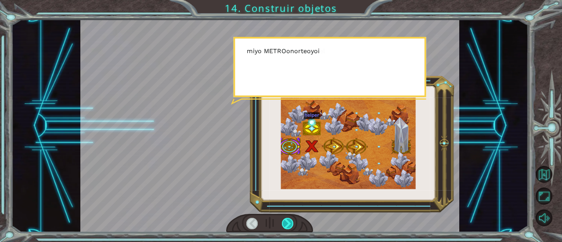
click at [285, 219] on div at bounding box center [287, 223] width 11 height 11
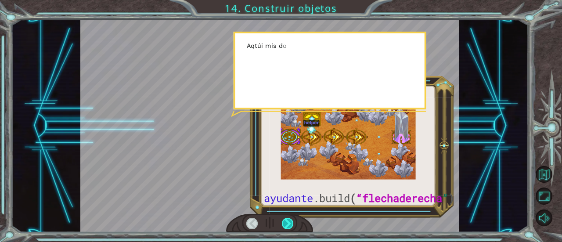
click at [285, 219] on div at bounding box center [287, 223] width 11 height 11
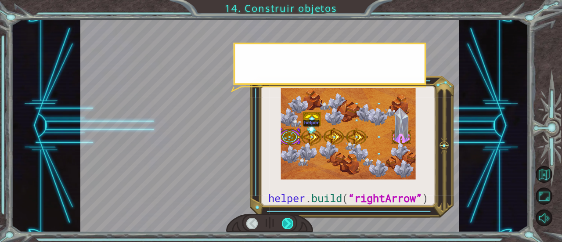
click at [285, 219] on div at bounding box center [287, 223] width 11 height 11
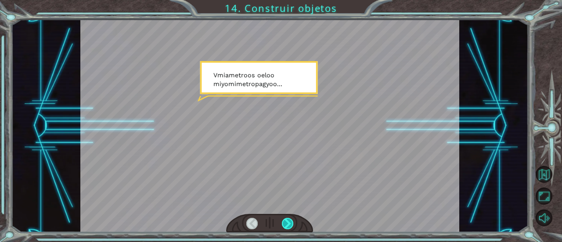
click at [285, 219] on div at bounding box center [287, 223] width 11 height 11
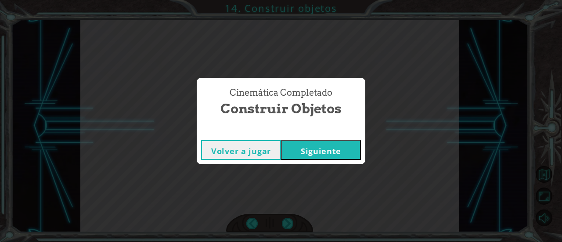
click at [300, 148] on button "Siguiente" at bounding box center [321, 150] width 80 height 20
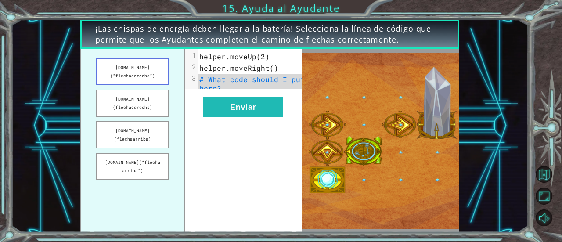
click at [137, 67] on font "[DOMAIN_NAME](“flechaderecha”)" at bounding box center [132, 72] width 45 height 14
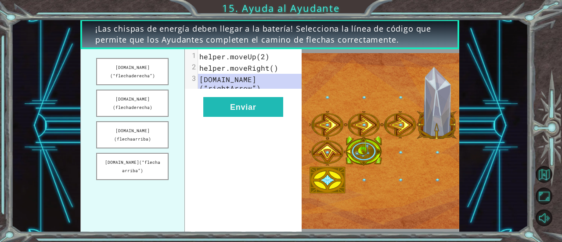
click at [264, 129] on div "xxxxxxxxxx 3 1 helper.moveUp(2) 2 helper.moveRight() 3 [DOMAIN_NAME](“rightArro…" at bounding box center [243, 140] width 117 height 183
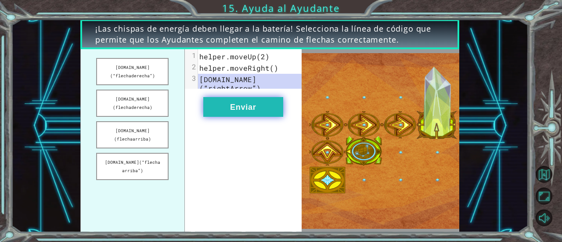
click at [255, 112] on font "Enviar" at bounding box center [243, 107] width 26 height 9
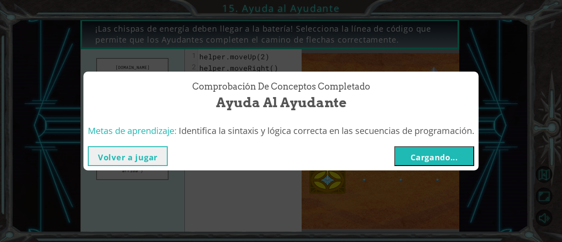
click at [440, 155] on font "Cargando..." at bounding box center [433, 157] width 47 height 11
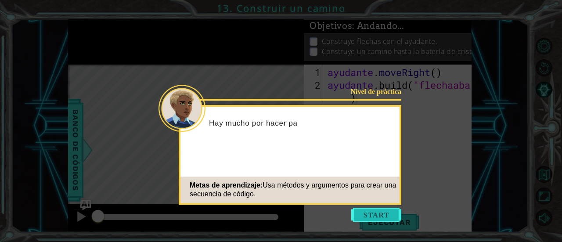
click at [376, 215] on button "Comenzar" at bounding box center [376, 215] width 50 height 14
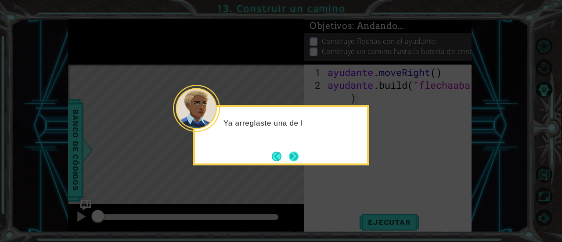
click at [295, 158] on button "Próximo" at bounding box center [294, 156] width 10 height 10
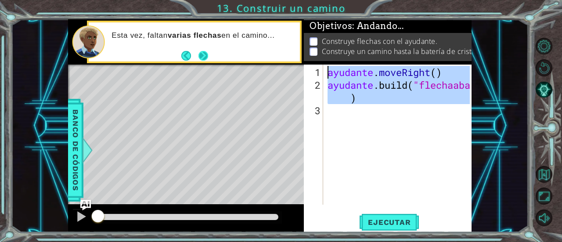
drag, startPoint x: 397, startPoint y: 112, endPoint x: 201, endPoint y: 51, distance: 205.4
click at [201, 51] on div "1 [DEMOGRAPHIC_DATA] XXXXXXXXXXXXXXXXXXXXXXXXXXXXXXXXXXXXXXXXXXXXXXXXXXXXXXXXXX…" at bounding box center [270, 125] width 404 height 213
type textarea "helper.moveRight() [DOMAIN_NAME]("downArrow")"
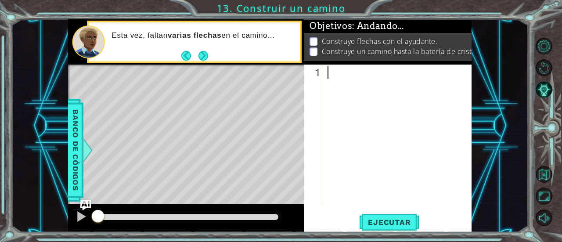
paste textarea "helper.moveDown (1)"
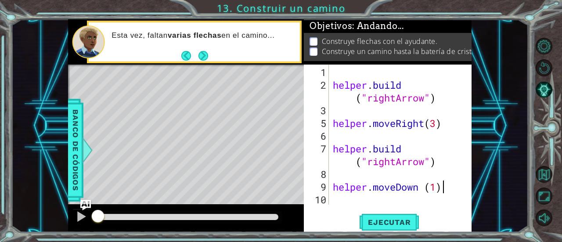
scroll to position [12, 0]
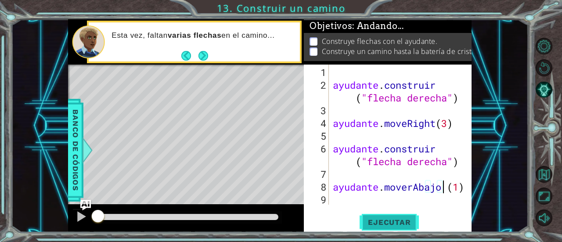
click at [396, 225] on font "Ejecutar" at bounding box center [389, 222] width 43 height 9
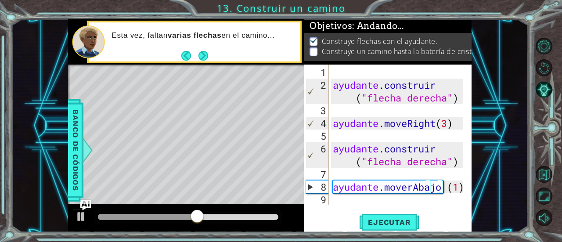
click at [204, 46] on div "Esta vez, faltan varias flechas en el camino..." at bounding box center [202, 41] width 194 height 31
click at [204, 50] on footer at bounding box center [194, 55] width 27 height 13
click at [204, 55] on button "Próximo" at bounding box center [203, 56] width 10 height 10
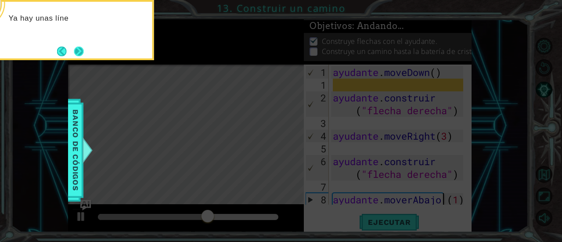
click at [80, 47] on button "Próximo" at bounding box center [79, 52] width 10 height 10
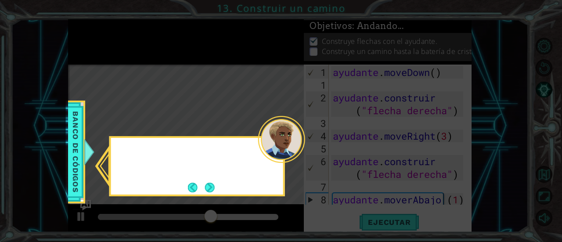
click at [81, 46] on icon at bounding box center [281, 121] width 562 height 242
click at [203, 178] on div "Puedes consultar el ban" at bounding box center [197, 166] width 176 height 60
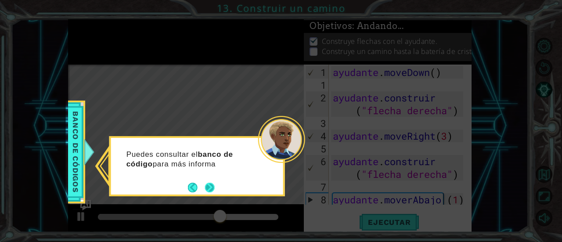
click at [212, 187] on button "Próximo" at bounding box center [210, 188] width 10 height 10
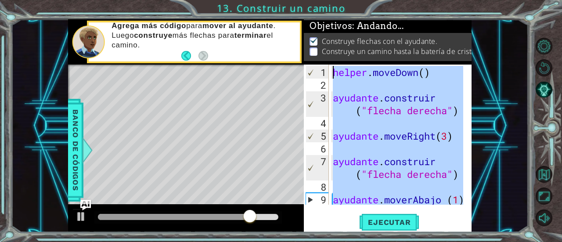
drag, startPoint x: 450, startPoint y: 203, endPoint x: 292, endPoint y: 54, distance: 217.4
click at [292, 54] on div "1 [DEMOGRAPHIC_DATA] XXXXXXXXXXXXXXXXXXXXXXXXXXXXXXXXXXXXXXXXXXXXXXXXXXXXXXXXXX…" at bounding box center [270, 125] width 404 height 213
type textarea "helper.moveDown()"
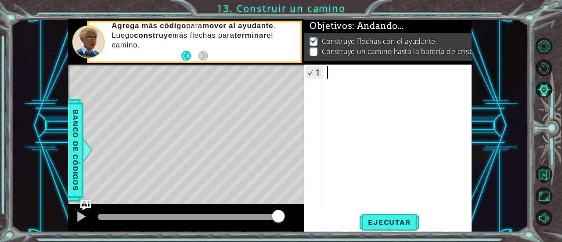
paste textarea "[DOMAIN_NAME]("upArrow")"
type textarea "[DOMAIN_NAME]("upArrow")"
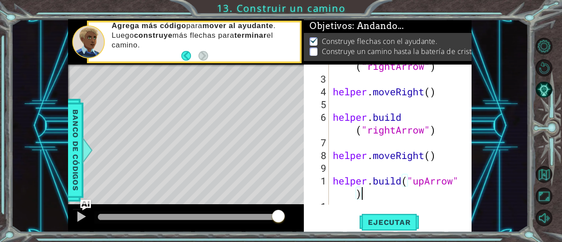
scroll to position [114, 0]
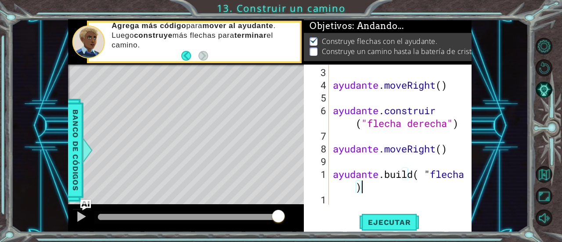
click at [389, 211] on div "[DOMAIN_NAME]("upArrow") 3 4 5 6 7 8 9 1 1 ayudante . moveRight ( ) ayudante . …" at bounding box center [388, 149] width 168 height 168
click at [393, 222] on font "Ejecutar" at bounding box center [389, 222] width 43 height 9
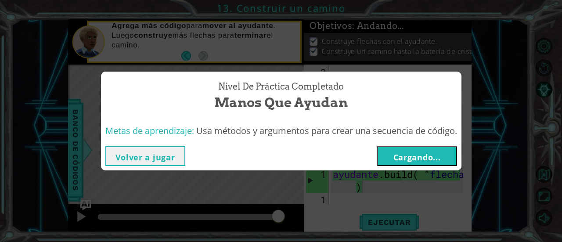
click at [415, 160] on font "Cargando..." at bounding box center [416, 157] width 47 height 11
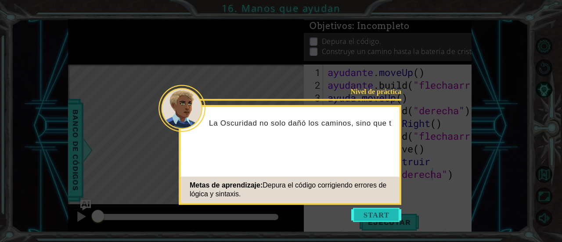
click at [396, 215] on button "Comenzar" at bounding box center [376, 215] width 50 height 14
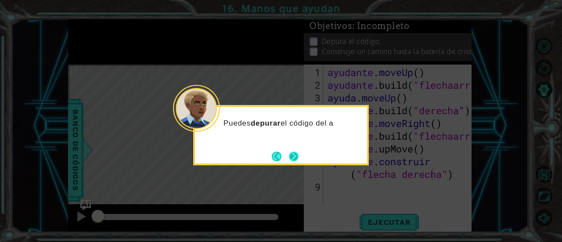
click at [293, 157] on button "Próximo" at bounding box center [294, 156] width 10 height 10
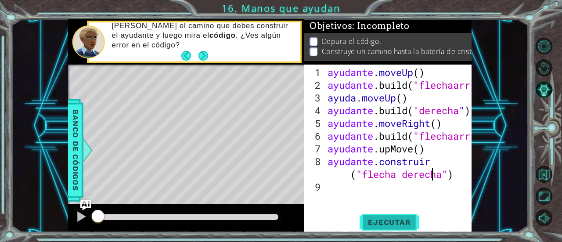
click at [366, 220] on span "Ejecutar" at bounding box center [389, 222] width 60 height 9
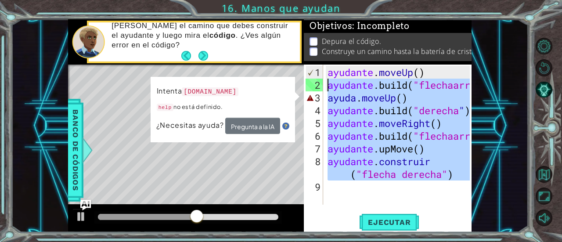
drag, startPoint x: 465, startPoint y: 184, endPoint x: 255, endPoint y: 46, distance: 251.1
click at [255, 46] on div "1 [DEMOGRAPHIC_DATA] XXXXXXXXXXXXXXXXXXXXXXXXXXXXXXXXXXXXXXXXXXXXXXXXXXXXXXXXXX…" at bounding box center [270, 125] width 404 height 213
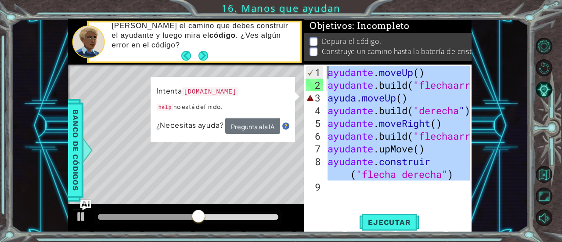
type textarea "helper.moveUp() [DOMAIN_NAME]("upArrow")"
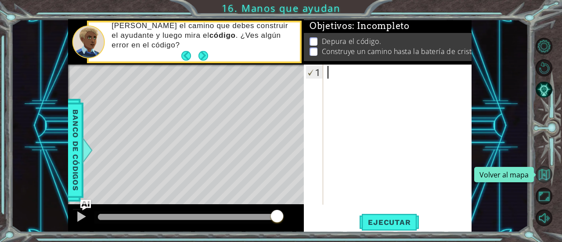
click at [543, 166] on button "Volver al mapa" at bounding box center [544, 174] width 17 height 17
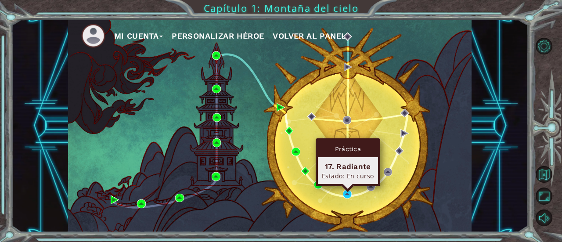
click at [347, 186] on div "Práctica 17. Radiante Estado: En curso" at bounding box center [348, 162] width 65 height 48
click at [347, 193] on img at bounding box center [347, 194] width 8 height 8
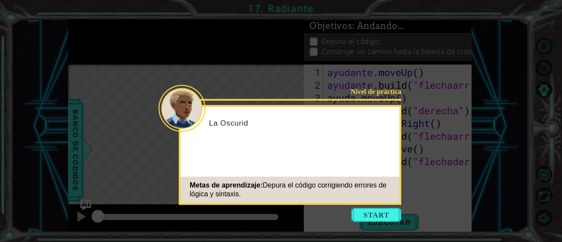
click at [386, 216] on button "Comenzar" at bounding box center [376, 215] width 50 height 14
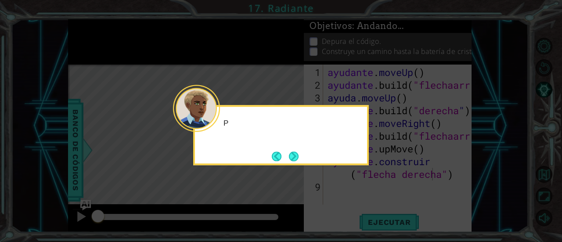
drag, startPoint x: 419, startPoint y: 185, endPoint x: 364, endPoint y: 175, distance: 56.2
click at [420, 185] on icon at bounding box center [281, 121] width 562 height 242
click at [275, 152] on button "Atrás" at bounding box center [280, 156] width 17 height 10
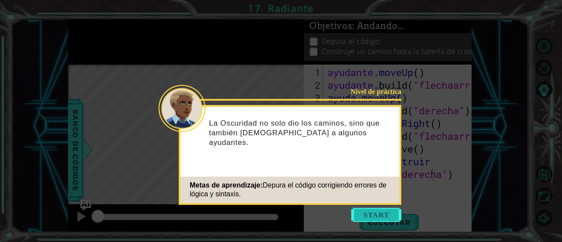
click at [367, 211] on button "Comenzar" at bounding box center [376, 215] width 50 height 14
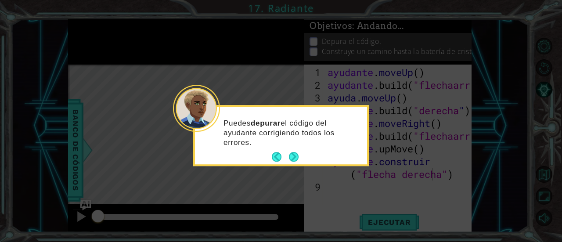
click at [298, 162] on button "Próximo" at bounding box center [294, 157] width 10 height 10
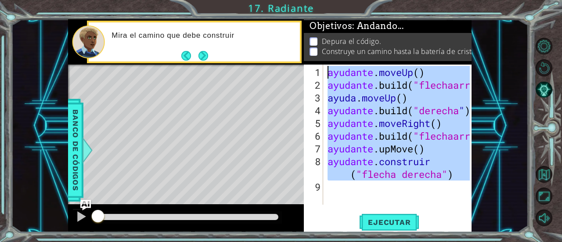
drag, startPoint x: 456, startPoint y: 182, endPoint x: 243, endPoint y: 47, distance: 251.9
click at [243, 47] on div "1 [DEMOGRAPHIC_DATA] XXXXXXXXXXXXXXXXXXXXXXXXXXXXXXXXXXXXXXXXXXXXXXXXXXXXXXXXXX…" at bounding box center [270, 125] width 404 height 213
type textarea "helper.moveUp() [DOMAIN_NAME]("upArrow")"
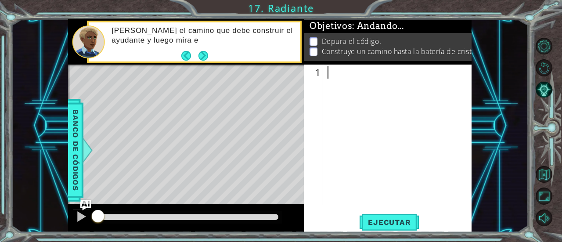
click at [346, 76] on div at bounding box center [400, 149] width 148 height 166
paste textarea "[DOMAIN_NAME]("rightArrow")"
type textarea "[DOMAIN_NAME]("rightArrow")"
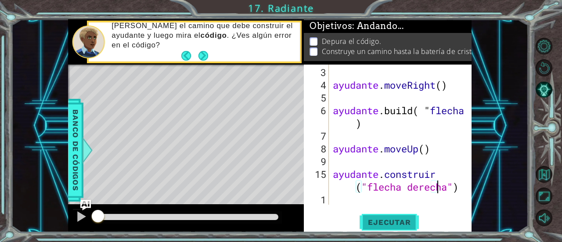
click at [394, 227] on button "Ejecutar" at bounding box center [389, 222] width 60 height 17
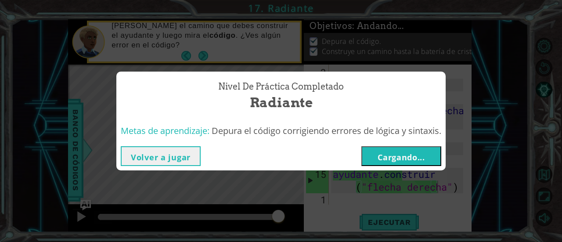
click at [414, 161] on font "Cargando..." at bounding box center [401, 157] width 47 height 11
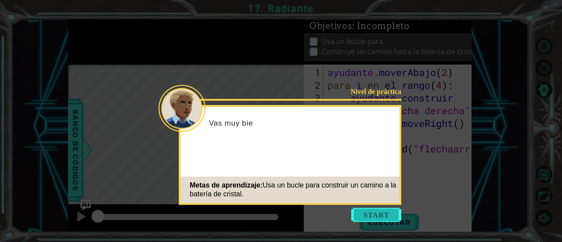
click at [374, 215] on button "Comenzar" at bounding box center [376, 215] width 50 height 14
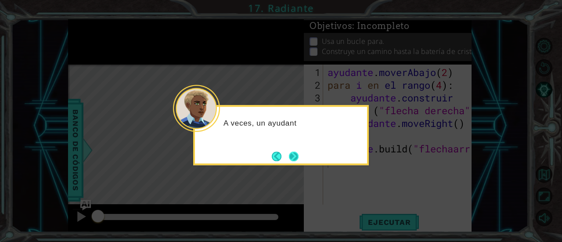
click at [294, 154] on button "Próximo" at bounding box center [294, 156] width 10 height 10
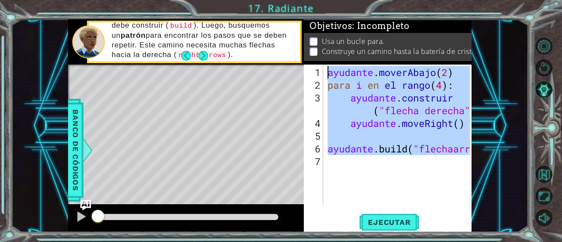
drag, startPoint x: 361, startPoint y: 166, endPoint x: 225, endPoint y: 18, distance: 200.7
click at [225, 18] on div "1 [DEMOGRAPHIC_DATA] XXXXXXXXXXXXXXXXXXXXXXXXXXXXXXXXXXXXXXXXXXXXXXXXXXXXXXXXXX…" at bounding box center [281, 121] width 562 height 242
type textarea "helper.moveDown(2) for i in range(4):"
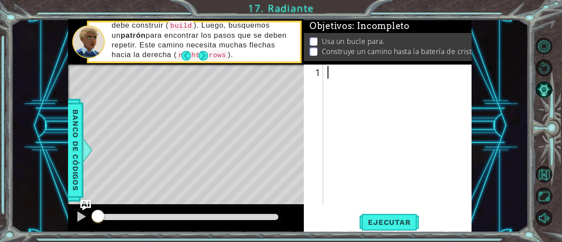
paste textarea "[DOMAIN_NAME]("upArrow")"
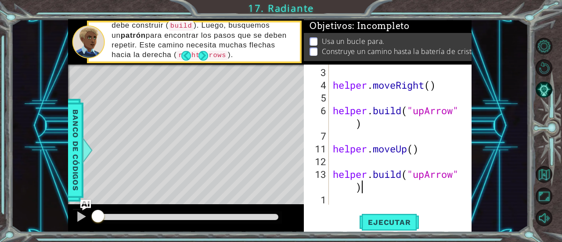
scroll to position [76, 0]
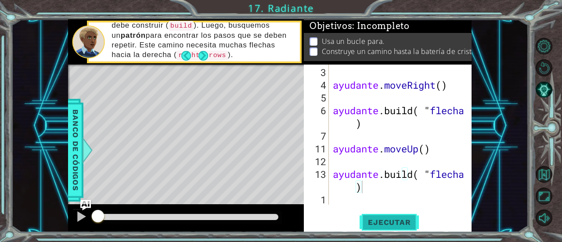
click at [410, 226] on span "Ejecutar" at bounding box center [389, 222] width 60 height 9
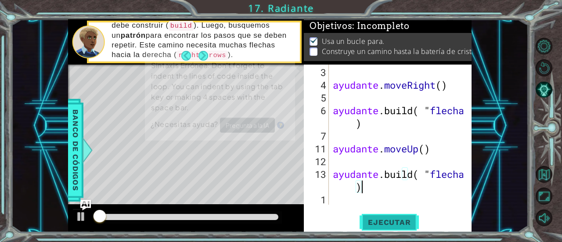
click at [410, 225] on span "Ejecutar" at bounding box center [389, 222] width 60 height 9
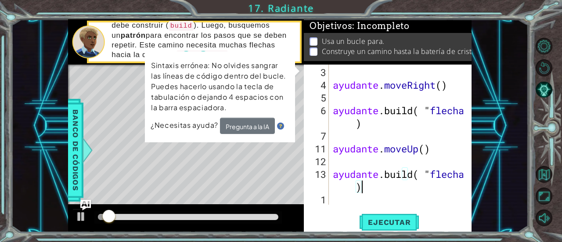
scroll to position [0, 0]
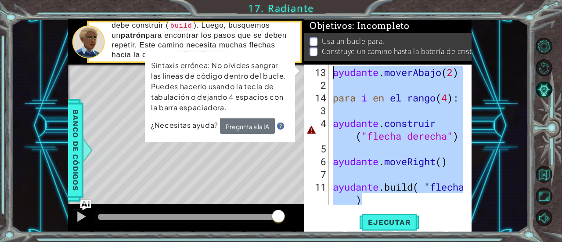
drag, startPoint x: 443, startPoint y: 194, endPoint x: 210, endPoint y: 33, distance: 283.6
click at [210, 33] on div "1 [DEMOGRAPHIC_DATA] XXXXXXXXXXXXXXXXXXXXXXXXXXXXXXXXXXXXXXXXXXXXXXXXXXXXXXXXXX…" at bounding box center [270, 125] width 404 height 213
type textarea "helper.moveDown(2)"
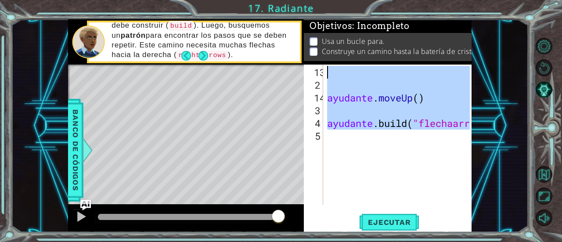
drag, startPoint x: 462, startPoint y: 146, endPoint x: 224, endPoint y: -16, distance: 287.7
click at [224, 0] on html "1 [DEMOGRAPHIC_DATA] XXXXXXXXXXXXXXXXXXXXXXXXXXXXXXXXXXXXXXXXXXXXXXXXXXXXXXXXXX…" at bounding box center [281, 121] width 562 height 242
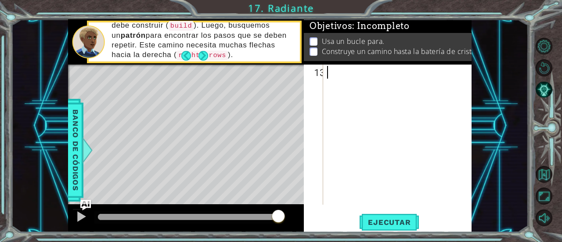
paste textarea "[DOMAIN_NAME]("upArrow")"
type textarea "[DOMAIN_NAME]("upArrow")"
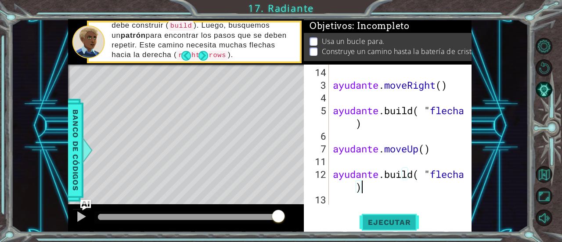
click at [398, 227] on button "Ejecutar" at bounding box center [389, 222] width 60 height 17
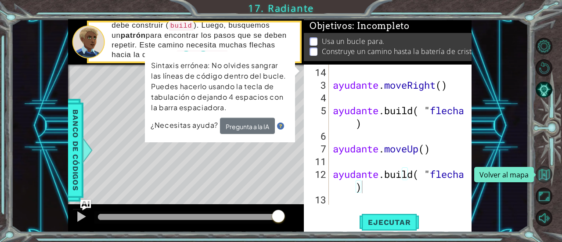
click at [542, 172] on button "Volver al mapa" at bounding box center [544, 174] width 17 height 17
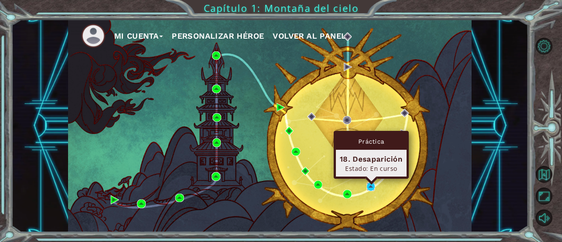
click at [367, 188] on img at bounding box center [371, 186] width 8 height 8
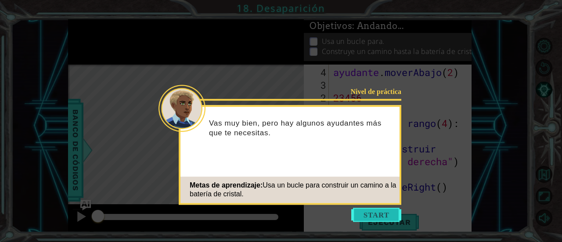
click at [378, 216] on button "Comenzar" at bounding box center [376, 215] width 50 height 14
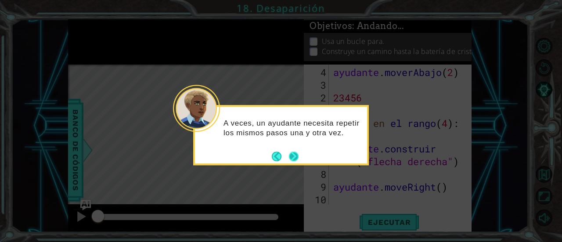
click at [295, 156] on button "Próximo" at bounding box center [294, 156] width 10 height 10
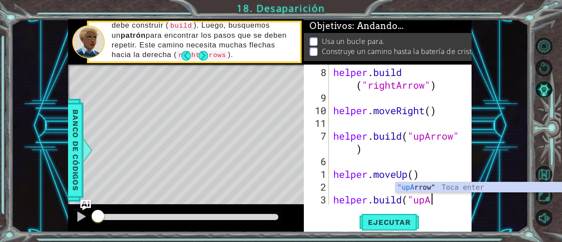
drag, startPoint x: 440, startPoint y: 193, endPoint x: 250, endPoint y: -2, distance: 271.6
click at [250, 0] on html "1 [DEMOGRAPHIC_DATA] XXXXXXXXXXXXXXXXXXXXXXXXXXXXXXXXXXXXXXXXXXXXXXXXXXXXXXXXXX…" at bounding box center [281, 121] width 562 height 242
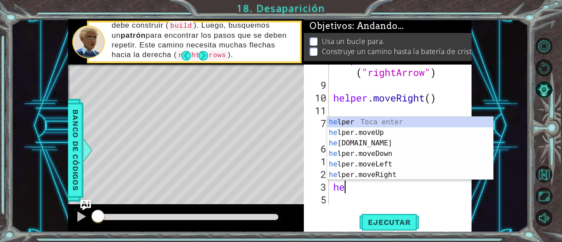
type textarea "h"
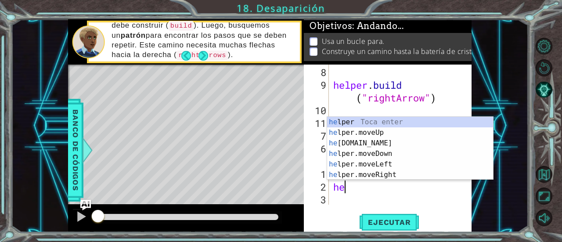
type textarea "h"
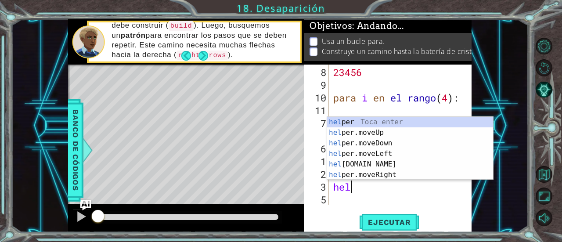
type textarea "h"
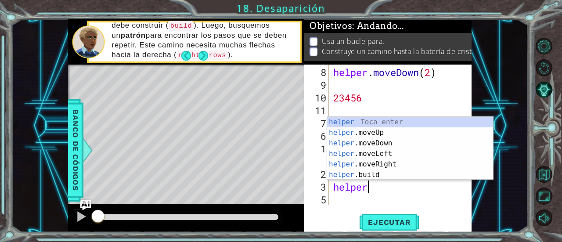
type textarea "h"
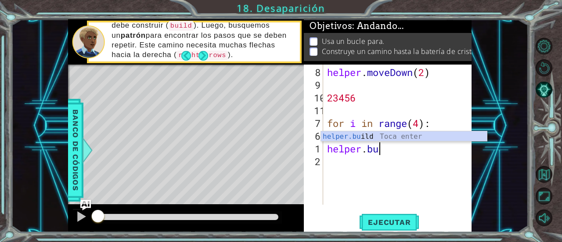
type textarea "h"
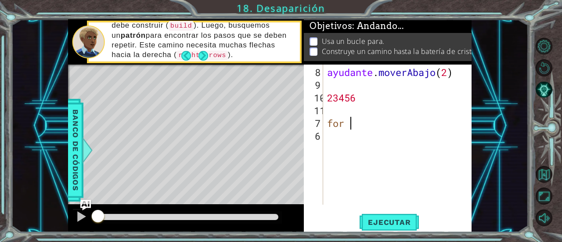
type textarea "f"
type textarea "2"
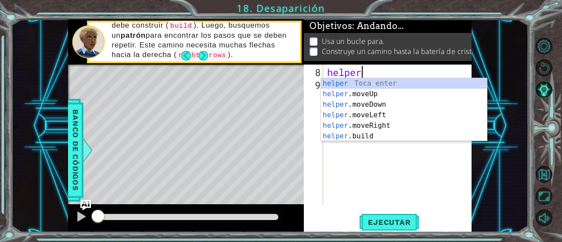
type textarea "h"
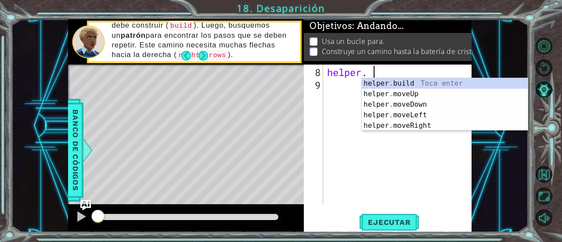
scroll to position [0, 1]
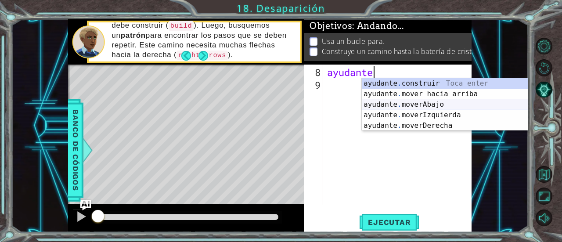
click at [439, 103] on div "ayudante . construir Toca enter ayudante . mover hacia arriba [PERSON_NAME] Ent…" at bounding box center [445, 115] width 166 height 74
type textarea "helper.moveDown(1)"
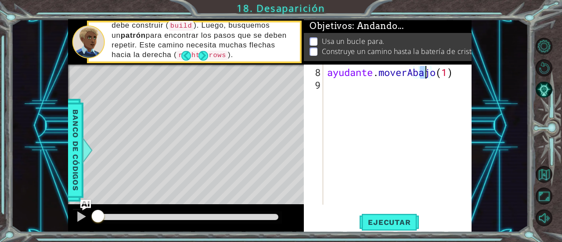
click at [381, 90] on div "ayudante . moverAbajo ( 1 )" at bounding box center [399, 149] width 149 height 166
type textarea "for 1 in range (4)"
click at [358, 96] on div "ayudante . moverAbajo ( 1 ) para 1 en rango ( 4 )" at bounding box center [399, 149] width 149 height 166
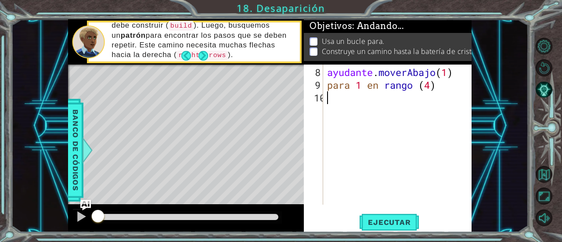
scroll to position [0, 0]
click at [362, 86] on div "ayudante . moverAbajo ( 1 ) para 1 en rango ( 4 )" at bounding box center [399, 149] width 149 height 166
click at [369, 89] on div "ayudante . moverAbajo ( 1 ) para 1 en rango ( 4 )" at bounding box center [399, 149] width 149 height 166
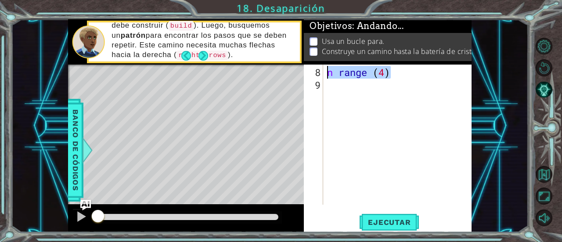
drag, startPoint x: 436, startPoint y: 72, endPoint x: 235, endPoint y: 99, distance: 202.8
click at [235, 99] on div "1 [DEMOGRAPHIC_DATA] XXXXXXXXXXXXXXXXXXXXXXXXXXXXXXXXXXXXXXXXXXXXXXXXXXXXXXXXXX…" at bounding box center [270, 125] width 404 height 213
type textarea "n"
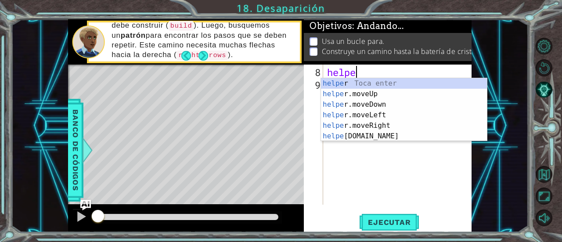
scroll to position [0, 1]
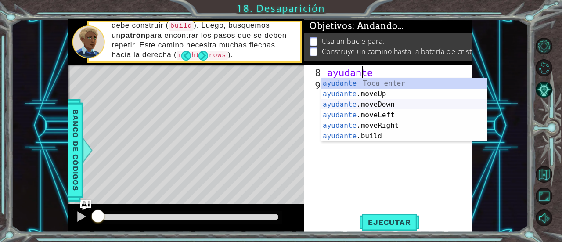
click at [395, 107] on div "ayudante [PERSON_NAME] enter ayudante .moveUp Toca Enter ayudante .moveDown Toc…" at bounding box center [404, 120] width 166 height 84
click at [395, 107] on div "ayudante" at bounding box center [399, 149] width 149 height 166
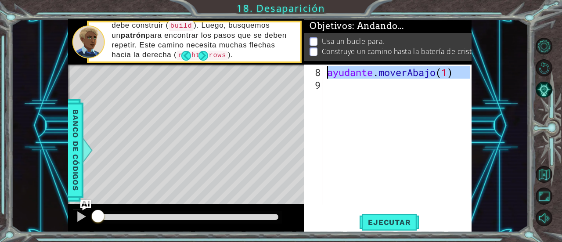
type textarea "helper.moveDown(1)"
click at [380, 92] on div "ayudante . moverAbajo ( 1 )" at bounding box center [397, 135] width 144 height 140
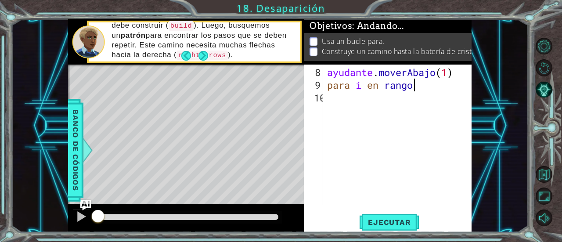
scroll to position [0, 4]
type textarea "for i in range (4)"
click at [331, 103] on div "ayudante . moverAbajo ( 1 ) para i en el rango ( 4 )" at bounding box center [399, 149] width 149 height 166
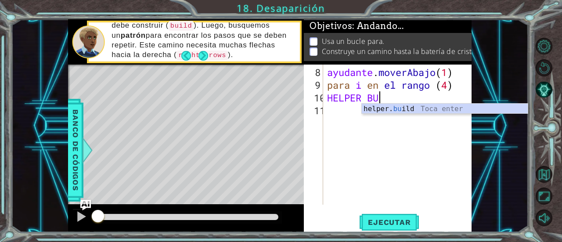
scroll to position [0, 2]
click at [378, 102] on div "ayudante . moverAbajo ( 1 ) para i en el rango ( 4 ) AYUDANTE BU" at bounding box center [399, 149] width 149 height 166
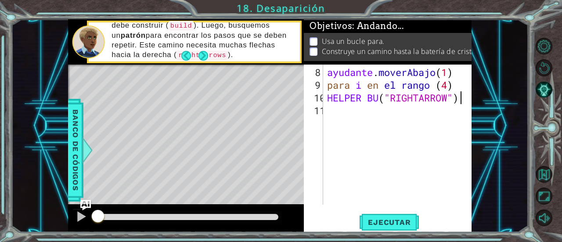
scroll to position [0, 5]
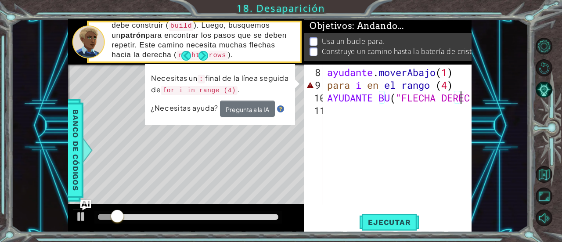
click at [461, 83] on div "ayudante . moverAbajo ( 1 ) para i en el rango ( 4 ) AYUDANTE BU ( "FLECHA DERE…" at bounding box center [399, 149] width 149 height 166
click at [468, 87] on div "ayudante . moverAbajo ( 1 ) para i en el rango ( 4 ) AYUDANTE BU ( "FLECHA DERE…" at bounding box center [399, 149] width 149 height 166
click at [468, 88] on div "ayudante . moverAbajo ( 1 ) para i en el rango ( 4 ) AYUDANTE BU ( "FLECHA DERE…" at bounding box center [399, 149] width 149 height 166
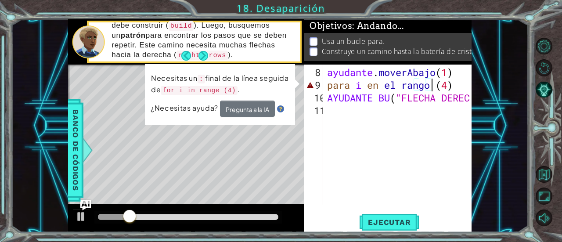
type textarea "for i in range (4)4"
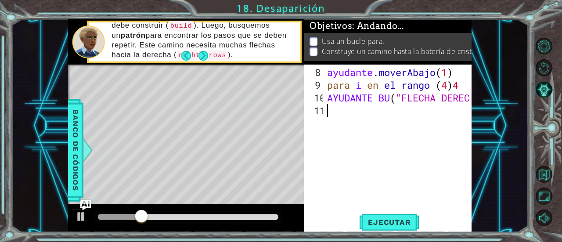
click at [423, 150] on div "ayudante . moverAbajo ( 1 ) para i en el rango ( 4 ) 4 AYUDANTE BU ( "FLECHA DE…" at bounding box center [399, 149] width 149 height 166
click at [347, 112] on div "ayudante . moverAbajo ( 1 ) para i en el rango ( 4 ) 4 AYUDANTE BU ( "FLECHA DE…" at bounding box center [399, 149] width 149 height 166
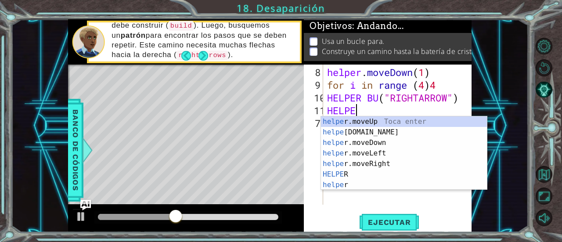
scroll to position [0, 1]
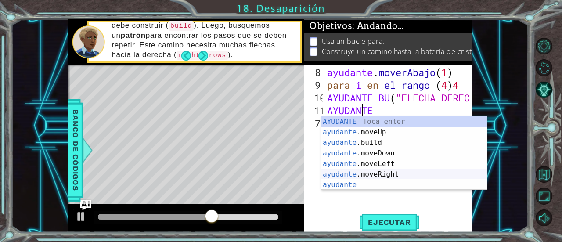
click at [380, 172] on div "AYUDANTE [PERSON_NAME] enter ayudante .moveUp Toca Enter ayudante .build [PERSO…" at bounding box center [404, 163] width 166 height 95
type textarea "helper.moveRight(1)"
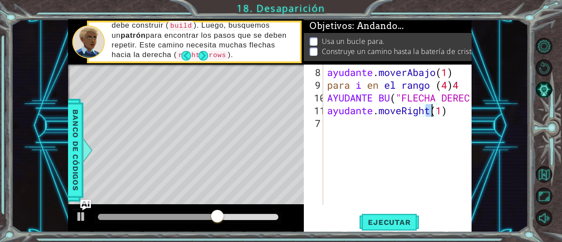
click at [342, 124] on div "ayudante . moverAbajo ( 1 ) para i en el rango ( 4 ) 4 AYUDANTE BU ( "FLECHA DE…" at bounding box center [399, 149] width 149 height 166
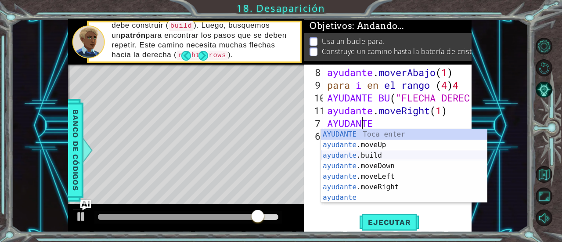
click at [388, 157] on div "AYUDANTE [PERSON_NAME] enter ayudante .moveUp Toca Enter ayudante .build [PERSO…" at bounding box center [404, 176] width 166 height 95
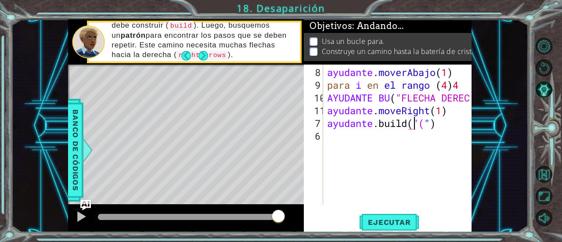
scroll to position [0, 4]
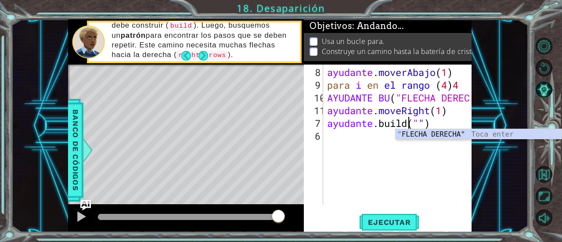
click at [439, 121] on div "ayudante . moverAbajo ( 1 ) para i en el rango ( 4 ) 4 AYUDANTE BU ( "FLECHA DE…" at bounding box center [399, 149] width 149 height 166
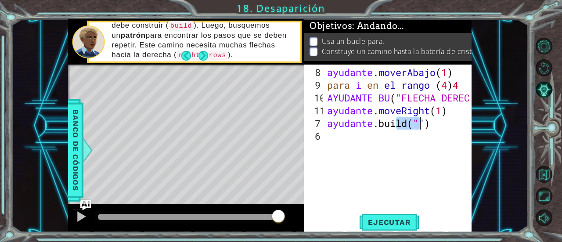
click at [439, 121] on div "ayudante . moverAbajo ( 1 ) para i en el rango ( 4 ) 4 AYUDANTE BU ( "FLECHA DE…" at bounding box center [399, 149] width 149 height 166
click at [436, 122] on div "ayudante . moverAbajo ( 1 ) para i en el rango ( 4 ) 4 AYUDANTE BU ( "FLECHA DE…" at bounding box center [399, 149] width 149 height 166
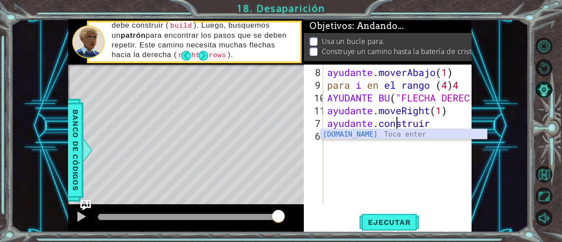
click at [428, 132] on div "[DOMAIN_NAME] Toca enter" at bounding box center [404, 145] width 166 height 32
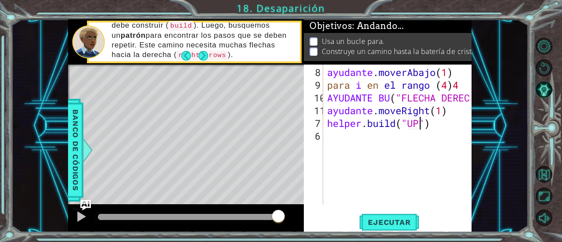
scroll to position [0, 4]
type textarea "[DOMAIN_NAME]("UPARROW")"
click at [352, 138] on div "ayudante . moverAbajo ( 1 ) para i en el rango ( 4 ) 4 AYUDANTE BU ( "FLECHA DE…" at bounding box center [399, 149] width 149 height 166
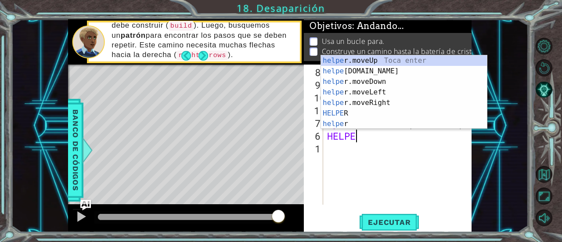
scroll to position [0, 1]
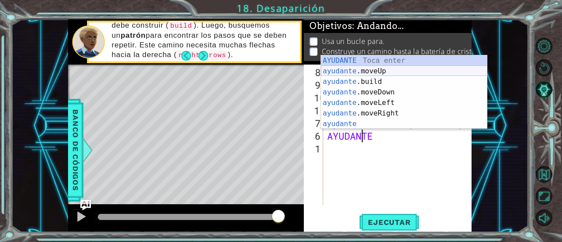
click at [378, 73] on div "AYUDANTE [PERSON_NAME] enter ayudante .moveUp Toca Enter ayudante .build [PERSO…" at bounding box center [404, 102] width 166 height 95
click at [378, 73] on div "ayudante . moverAbajo ( 1 ) para i en el rango ( 4 ) 4 AYUDANTE BU ( "FLECHA DE…" at bounding box center [399, 149] width 149 height 166
type textarea "helper.moveDown(1)"
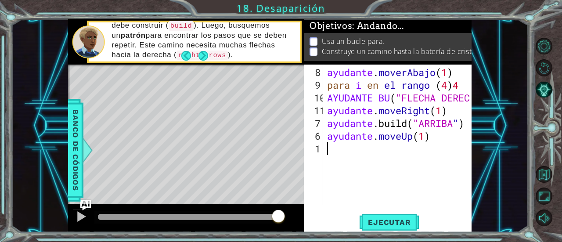
click at [338, 149] on div "ayudante . moverAbajo ( 1 ) para i en el rango ( 4 ) 4 AYUDANTE BU ( "FLECHA DE…" at bounding box center [399, 149] width 149 height 166
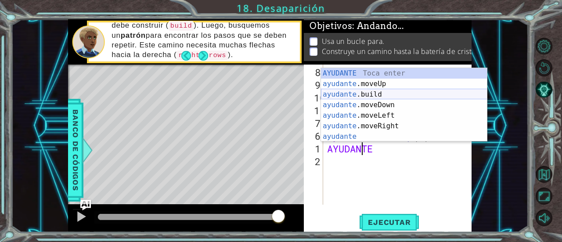
click at [359, 95] on div "AYUDANTE [PERSON_NAME] enter ayudante .moveUp Toca Enter ayudante .build [PERSO…" at bounding box center [404, 115] width 166 height 95
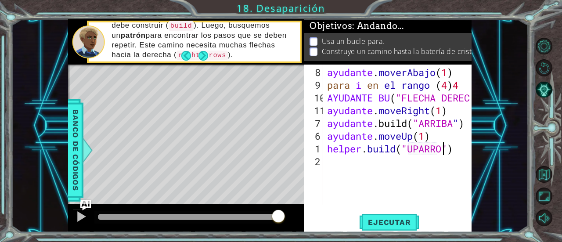
scroll to position [0, 5]
click at [401, 223] on font "Ejecutar" at bounding box center [389, 222] width 43 height 9
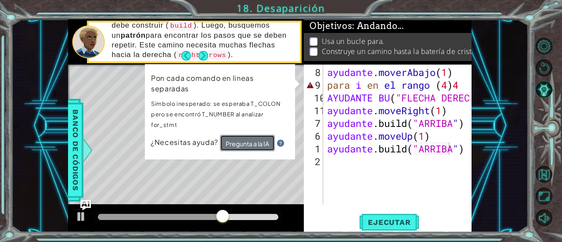
click at [240, 140] on font "Pregunta a la IA" at bounding box center [247, 144] width 43 height 8
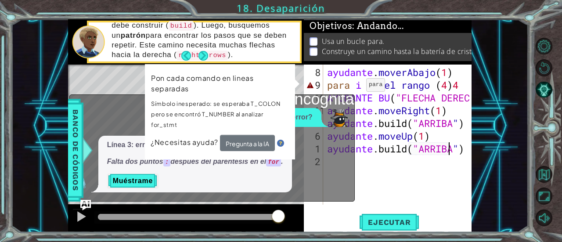
click at [352, 88] on div "ayudante . moverAbajo ( 1 ) para i en el rango ( 4 ) 4 AYUDANTE BU ( "FLECHA DE…" at bounding box center [399, 149] width 149 height 166
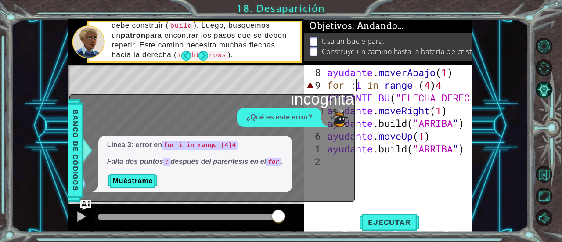
scroll to position [0, 1]
click at [406, 225] on font "Ejecutar" at bounding box center [389, 222] width 43 height 9
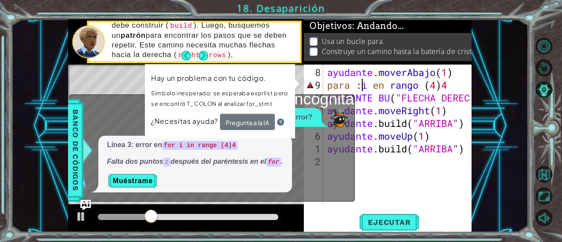
click at [365, 86] on div "ayudante . moverAbajo ( 1 ) para : i en rango ( 4 ) 4 AYUDANTE BU ( "FLECHA DER…" at bounding box center [399, 149] width 149 height 166
click at [367, 87] on div "ayudante . moverAbajo ( 1 ) para : i en rango ( 4 ) 4 AYUDANTE BU ( "FLECHA DER…" at bounding box center [399, 149] width 149 height 166
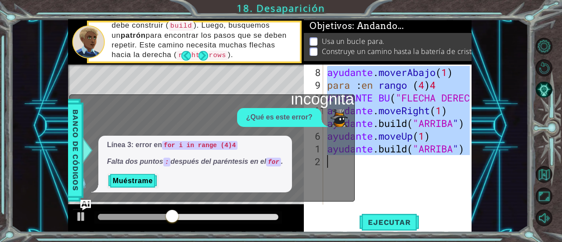
drag, startPoint x: 378, startPoint y: 125, endPoint x: 487, endPoint y: 172, distance: 118.6
click at [504, 191] on div "1 2 3 4 helper . moveDow n ( 1 ) for i in range ( 4 ) : helper . build ( "righ …" at bounding box center [269, 125] width 517 height 213
type textarea "[DOMAIN_NAME]("UPARROW")"
